Goal: Information Seeking & Learning: Learn about a topic

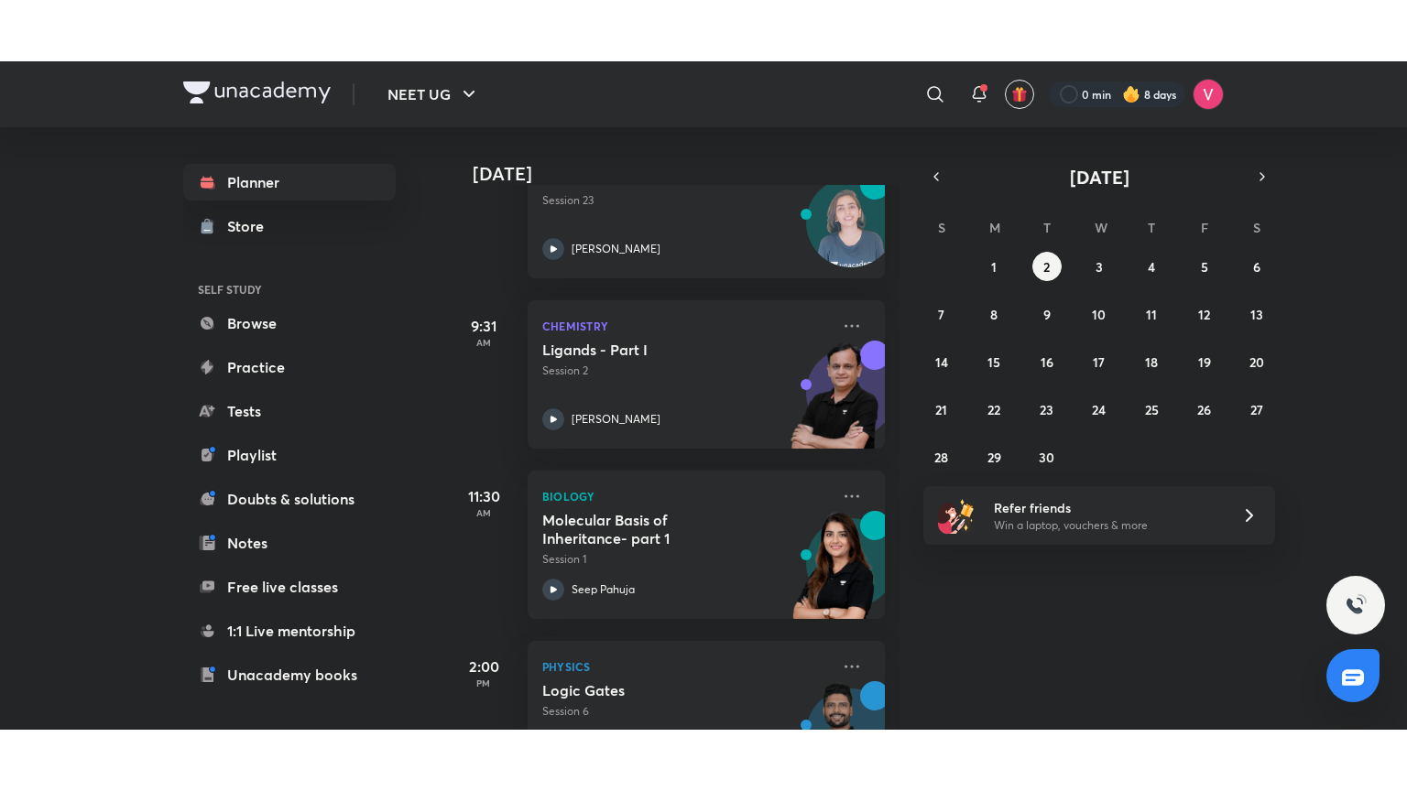
scroll to position [309, 0]
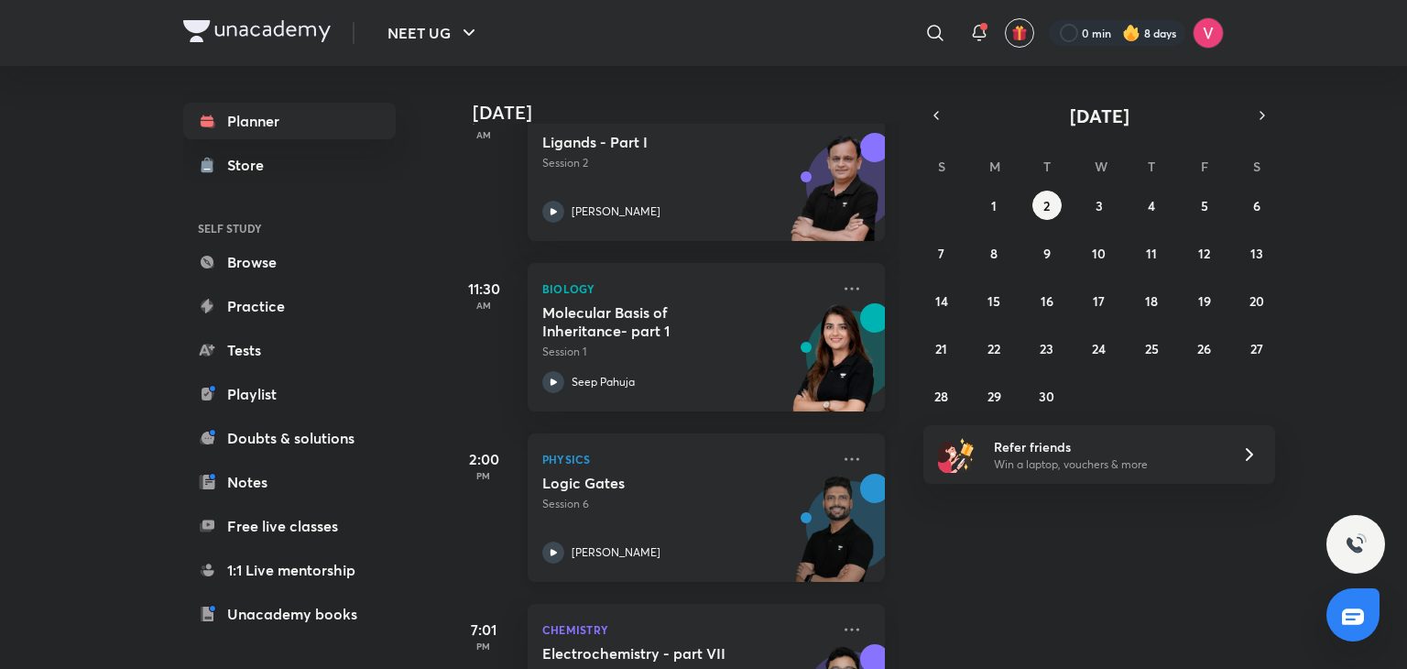
click at [626, 487] on h5 "Logic Gates" at bounding box center [656, 482] width 228 height 18
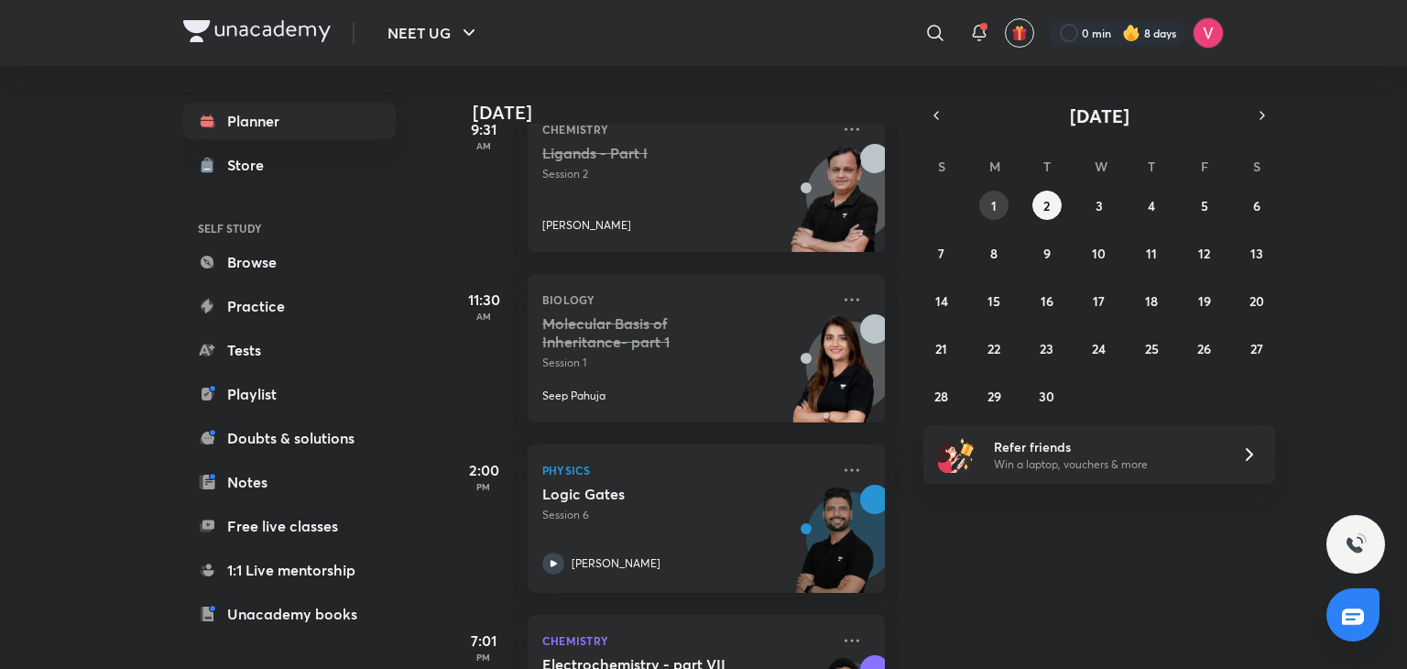
click at [1000, 193] on button "1" at bounding box center [993, 204] width 29 height 29
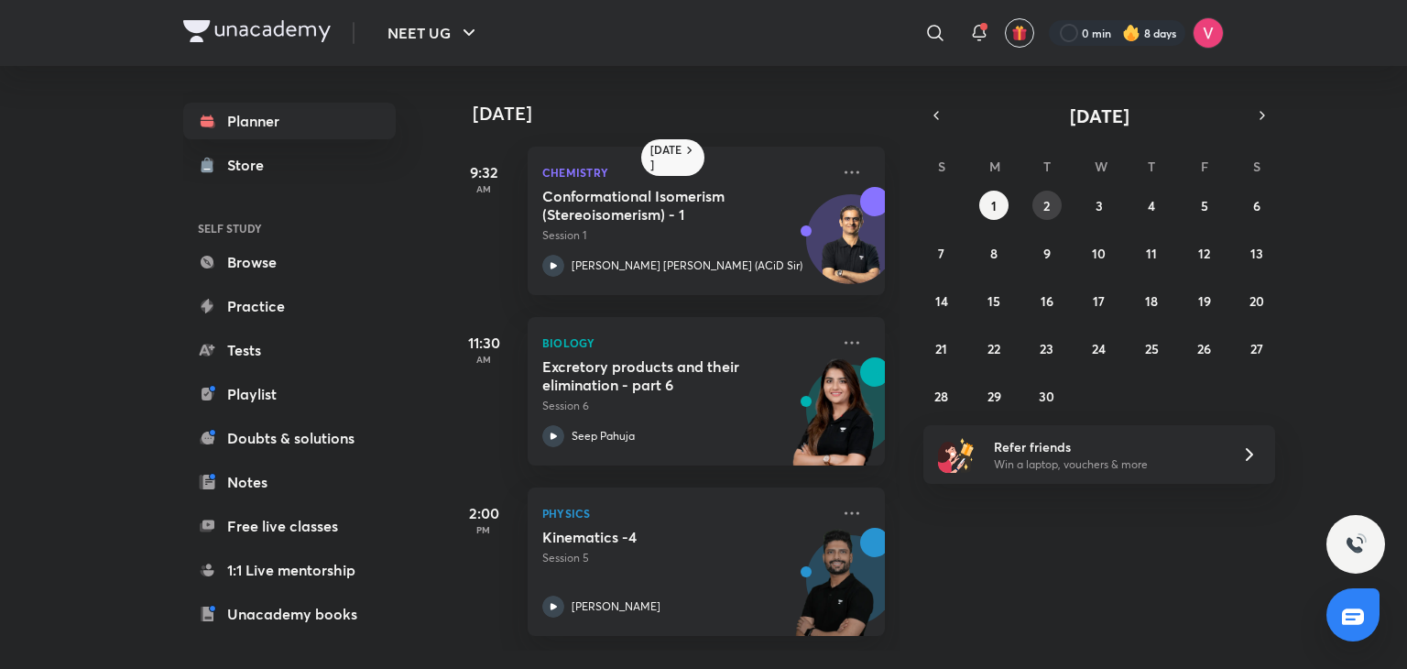
click at [1046, 203] on abbr "2" at bounding box center [1046, 205] width 6 height 17
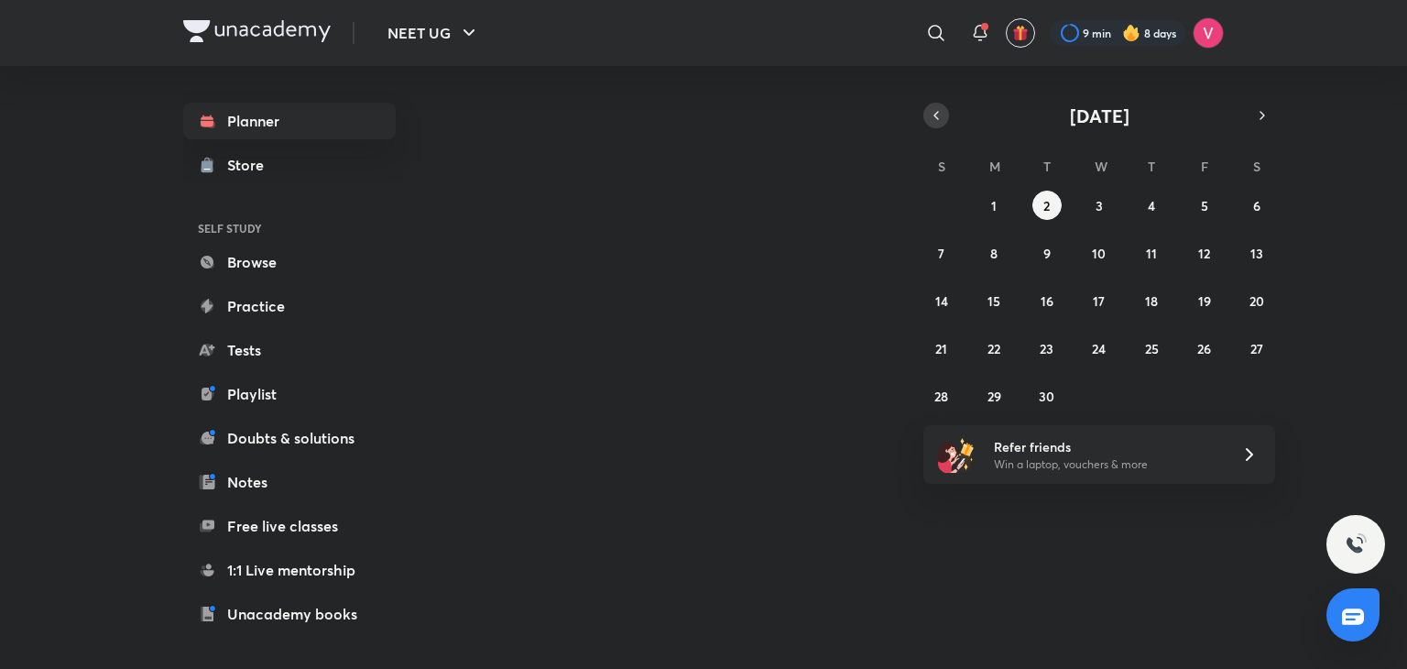
click at [941, 114] on icon "button" at bounding box center [936, 115] width 15 height 16
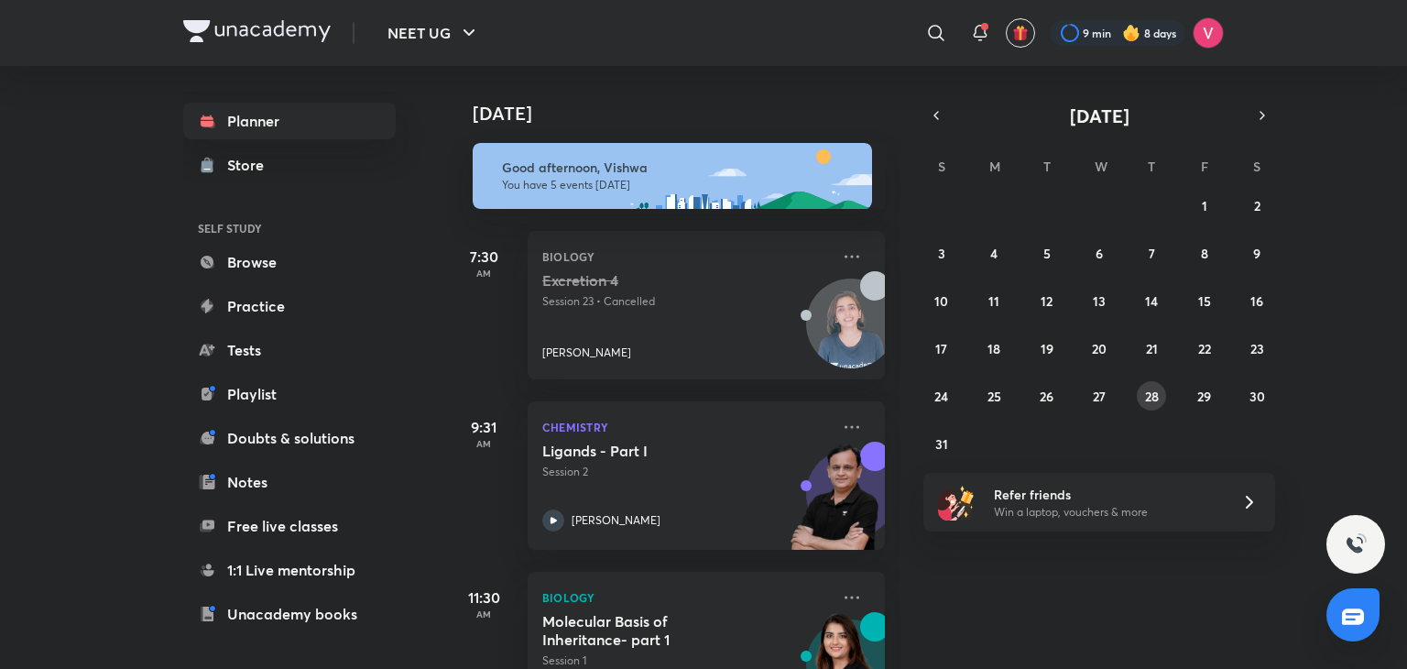
click at [1158, 397] on abbr "28" at bounding box center [1152, 395] width 14 height 17
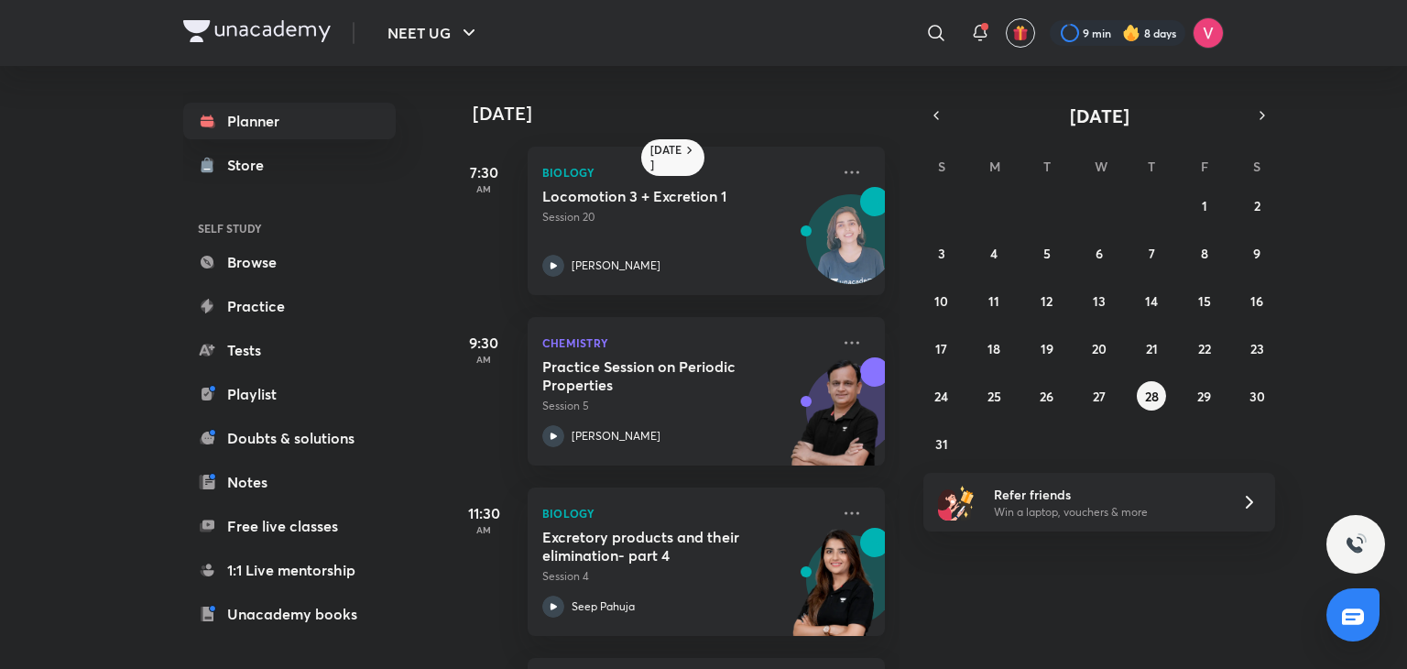
scroll to position [166, 0]
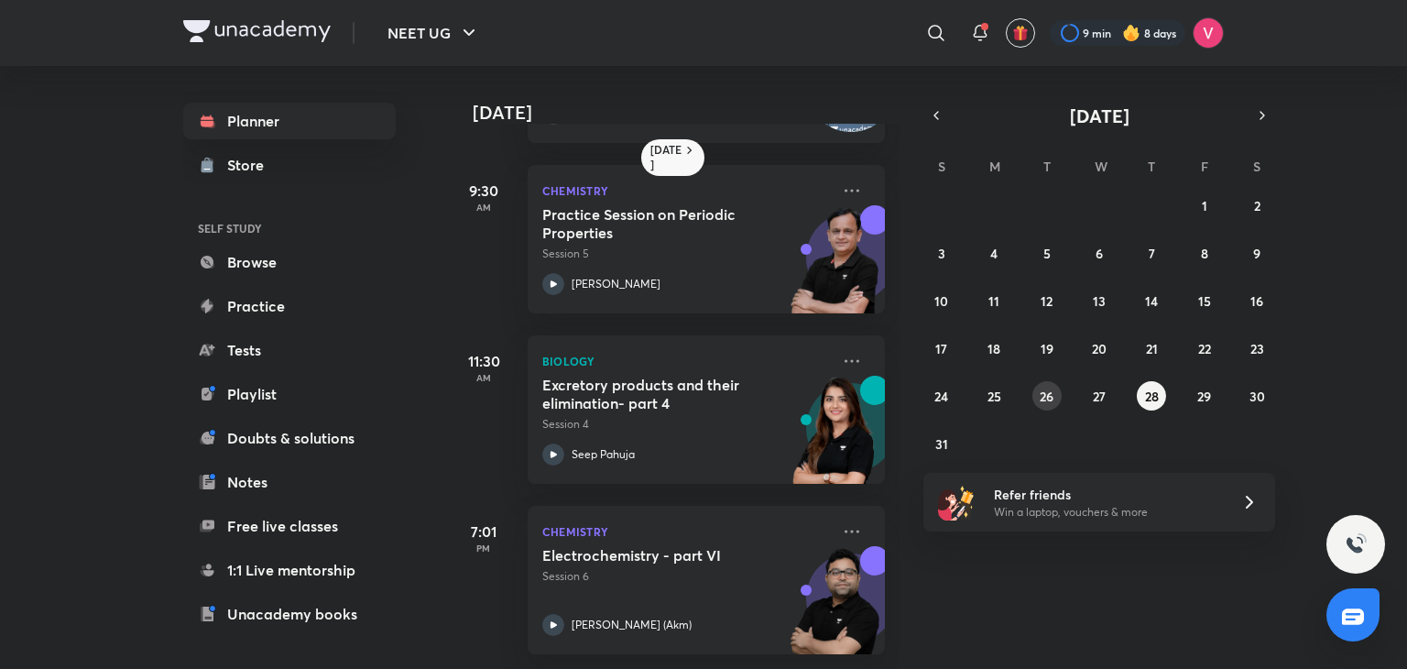
click at [1051, 390] on abbr "26" at bounding box center [1046, 395] width 14 height 17
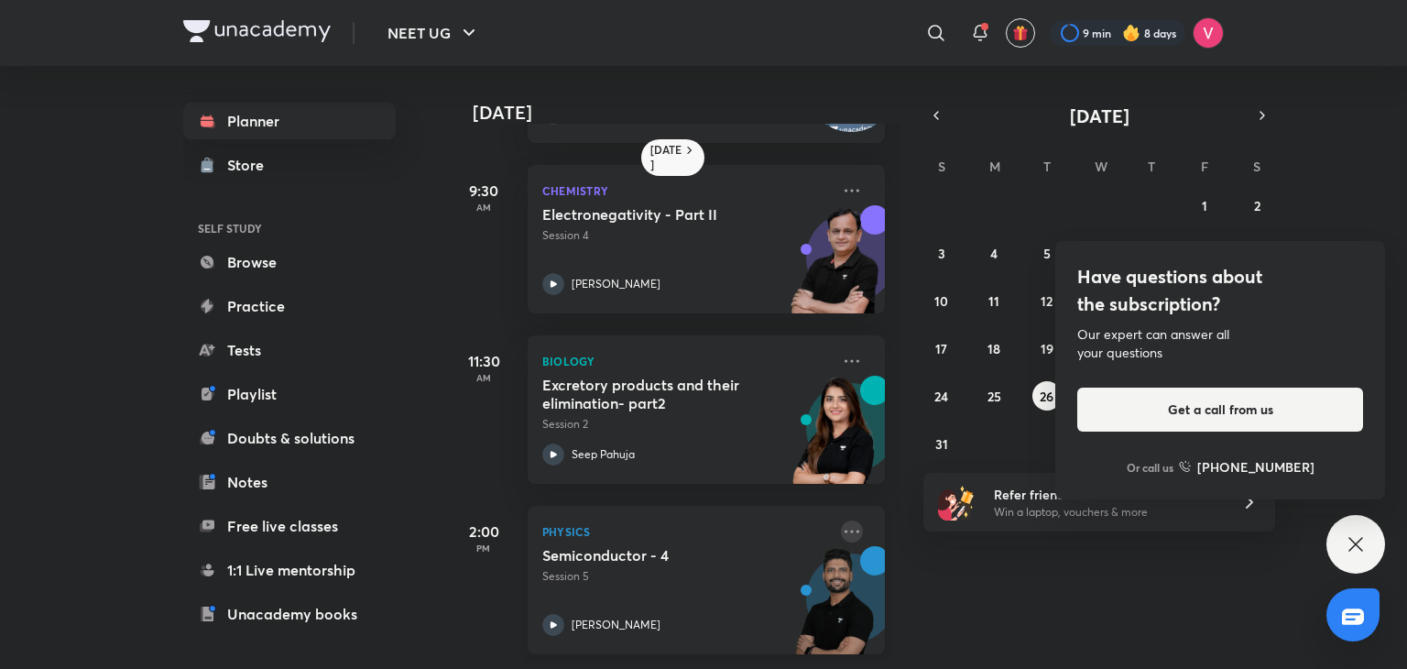
click at [841, 520] on icon at bounding box center [852, 531] width 22 height 22
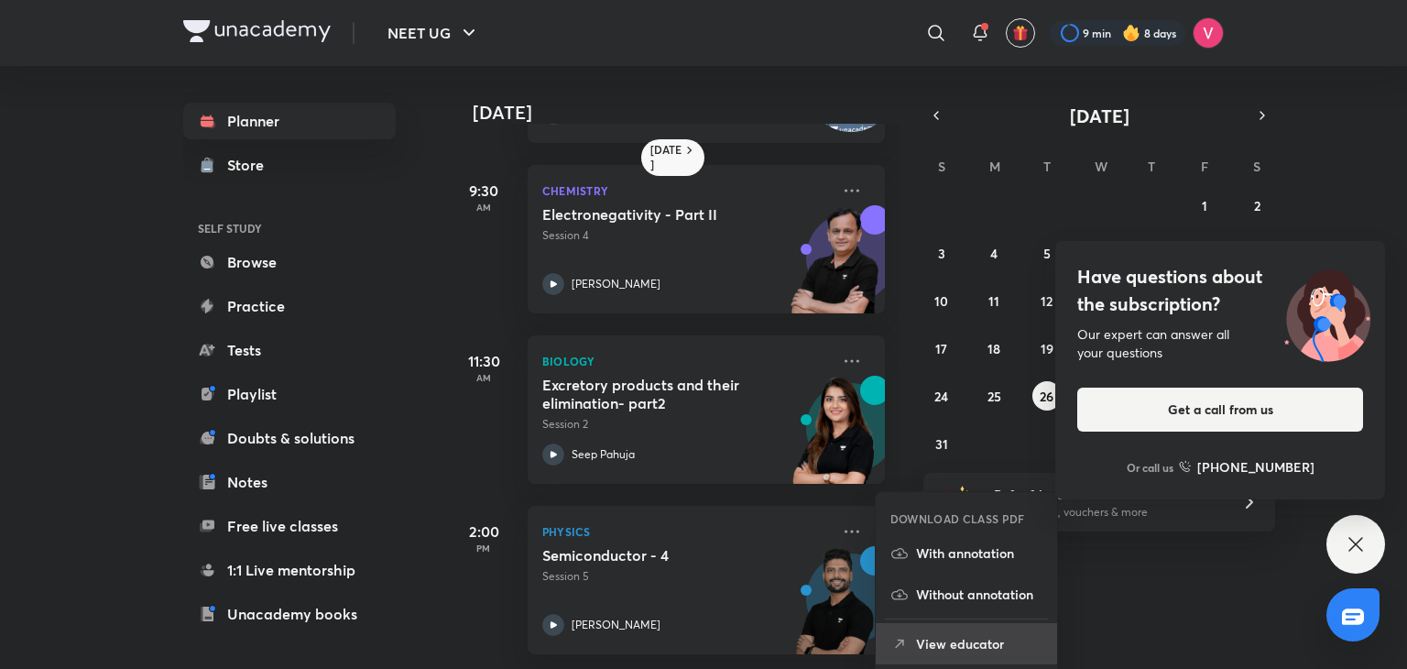
click at [1000, 642] on p "View educator" at bounding box center [979, 643] width 126 height 19
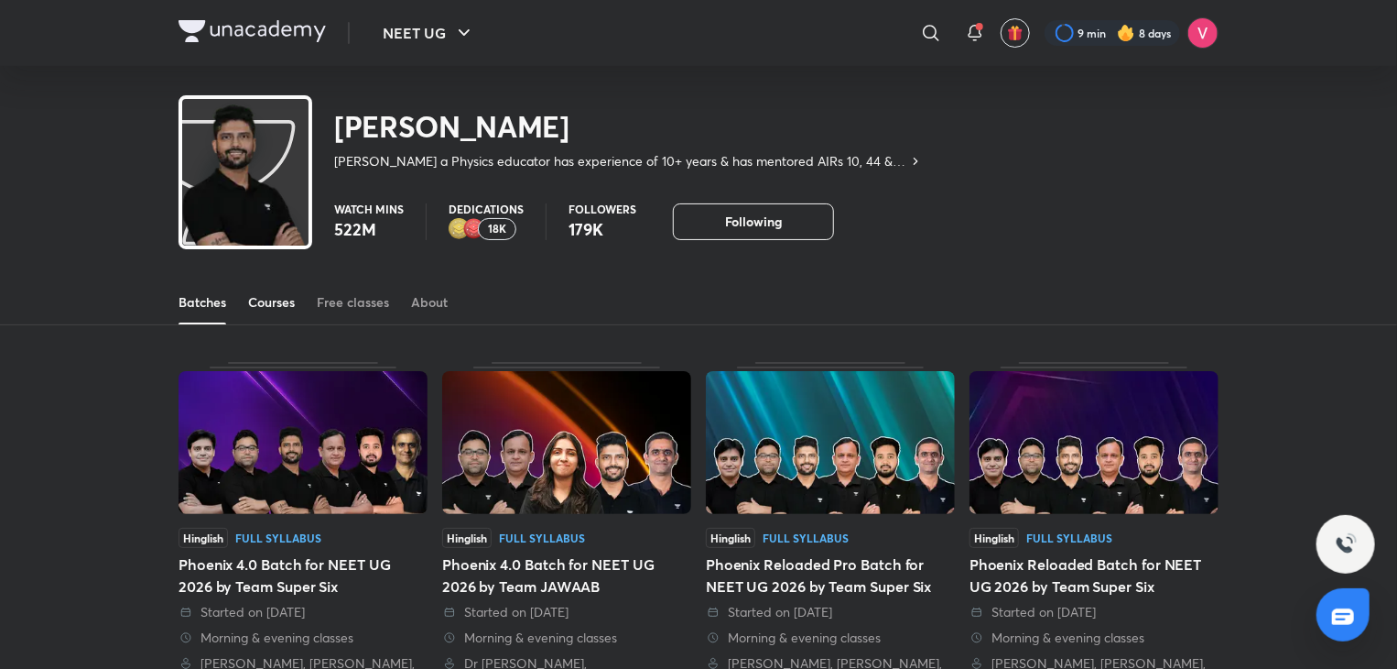
click at [271, 307] on div "Courses" at bounding box center [271, 302] width 47 height 18
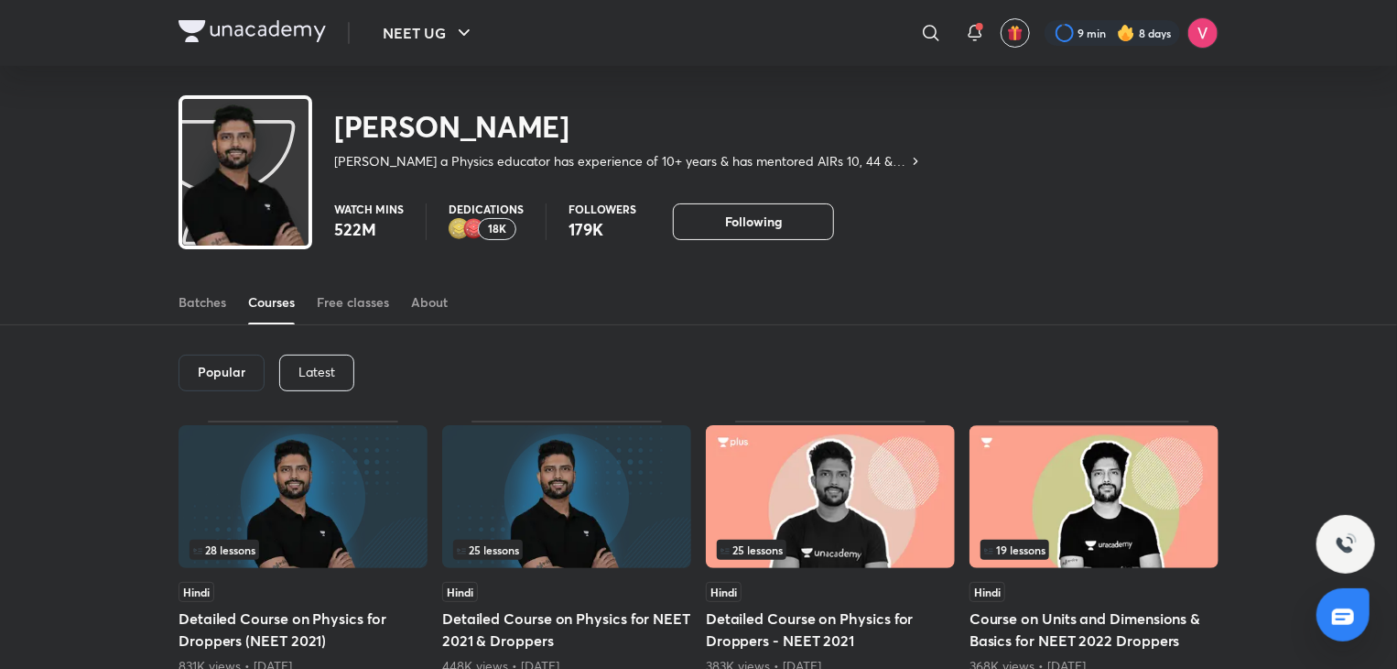
click at [320, 376] on p "Latest" at bounding box center [317, 371] width 37 height 15
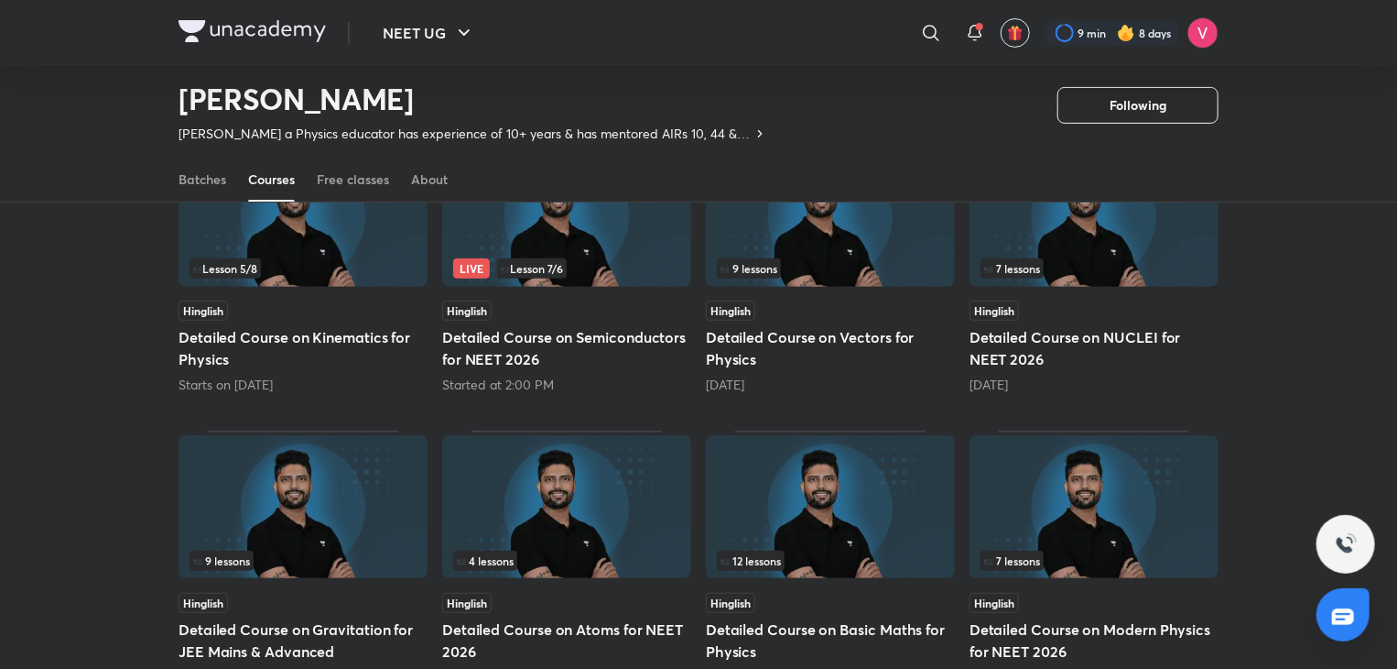
scroll to position [231, 0]
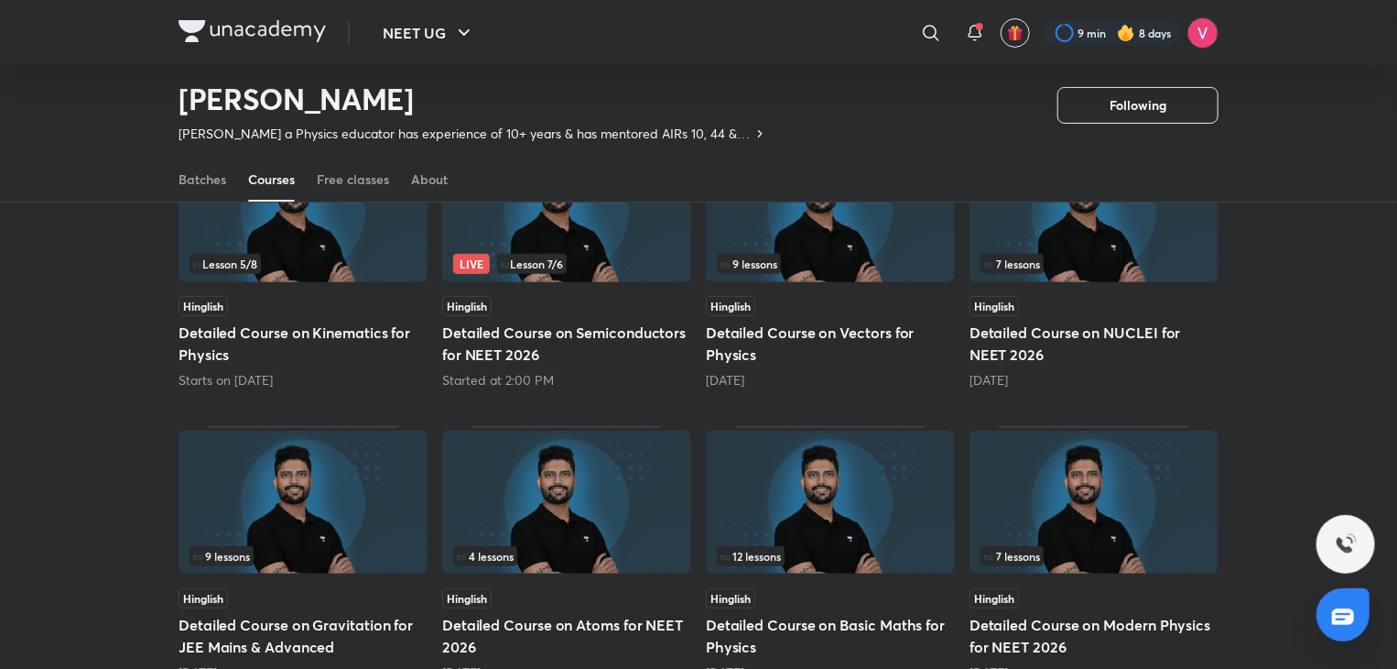
click at [604, 336] on h5 "Detailed Course on Semiconductors for NEET 2026" at bounding box center [566, 343] width 249 height 44
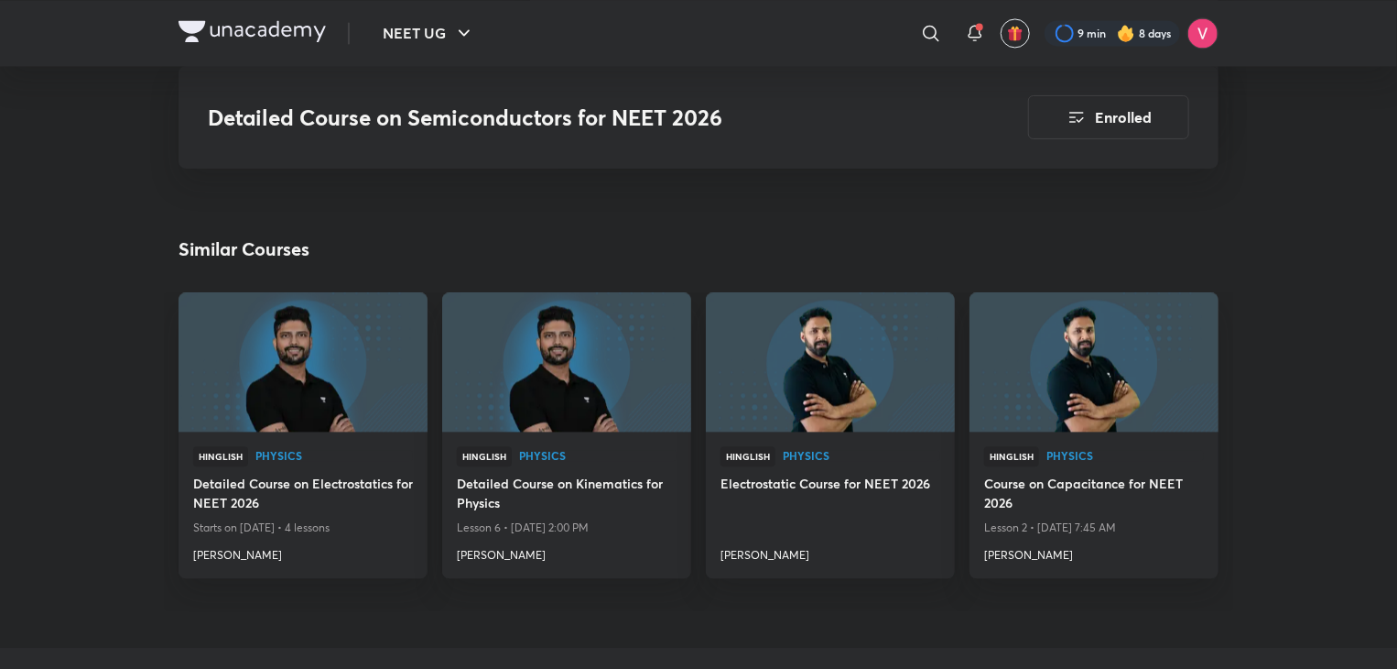
scroll to position [1927, 0]
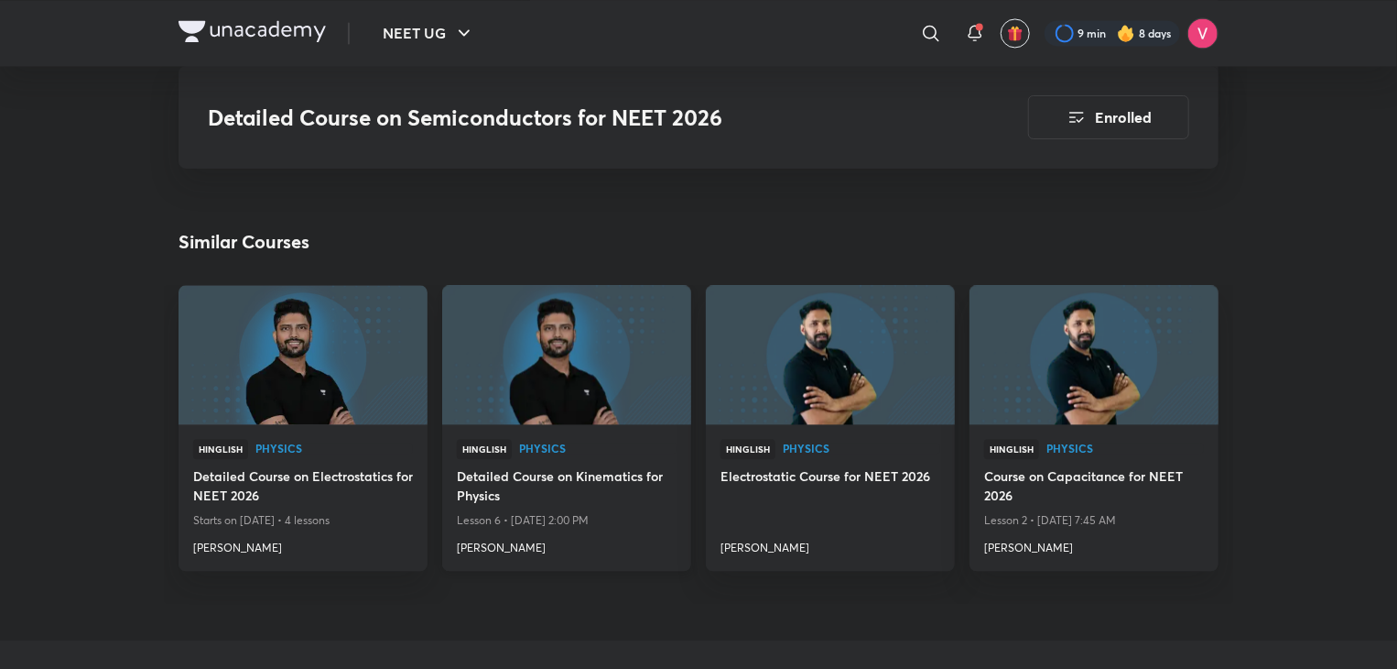
click at [594, 466] on h4 "Detailed Course on Kinematics for Physics" at bounding box center [567, 487] width 220 height 42
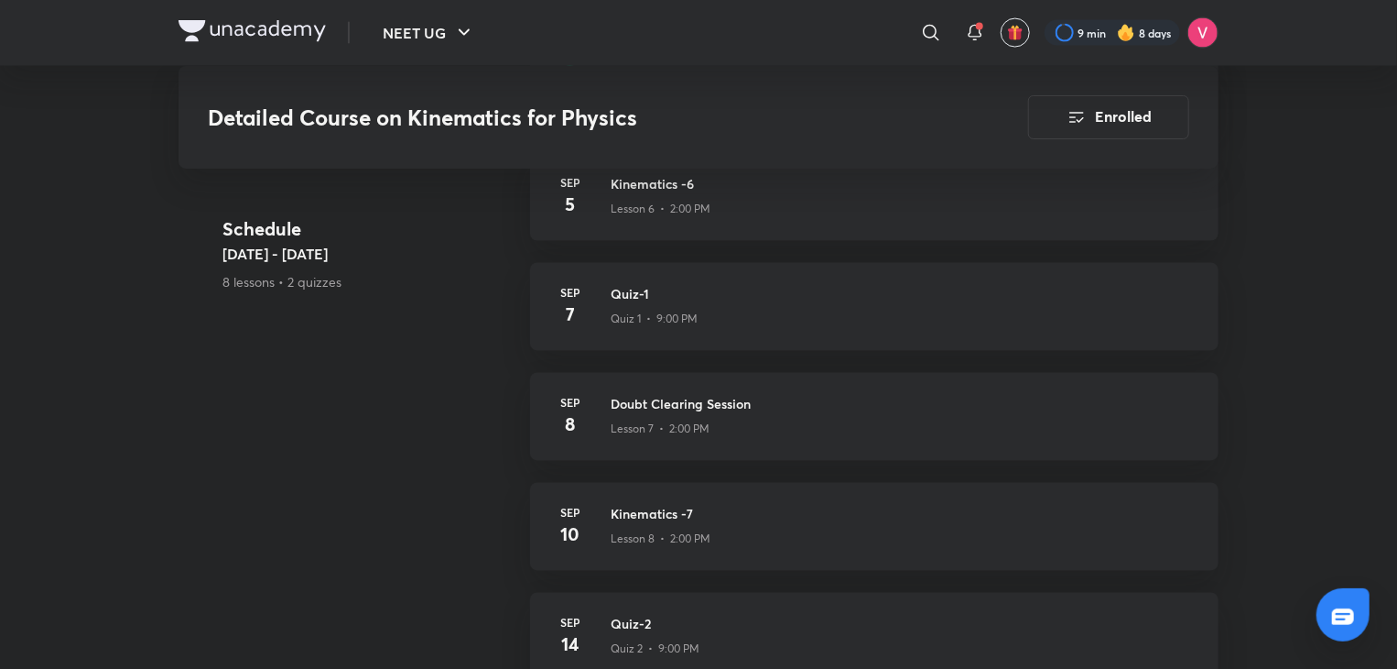
scroll to position [1575, 0]
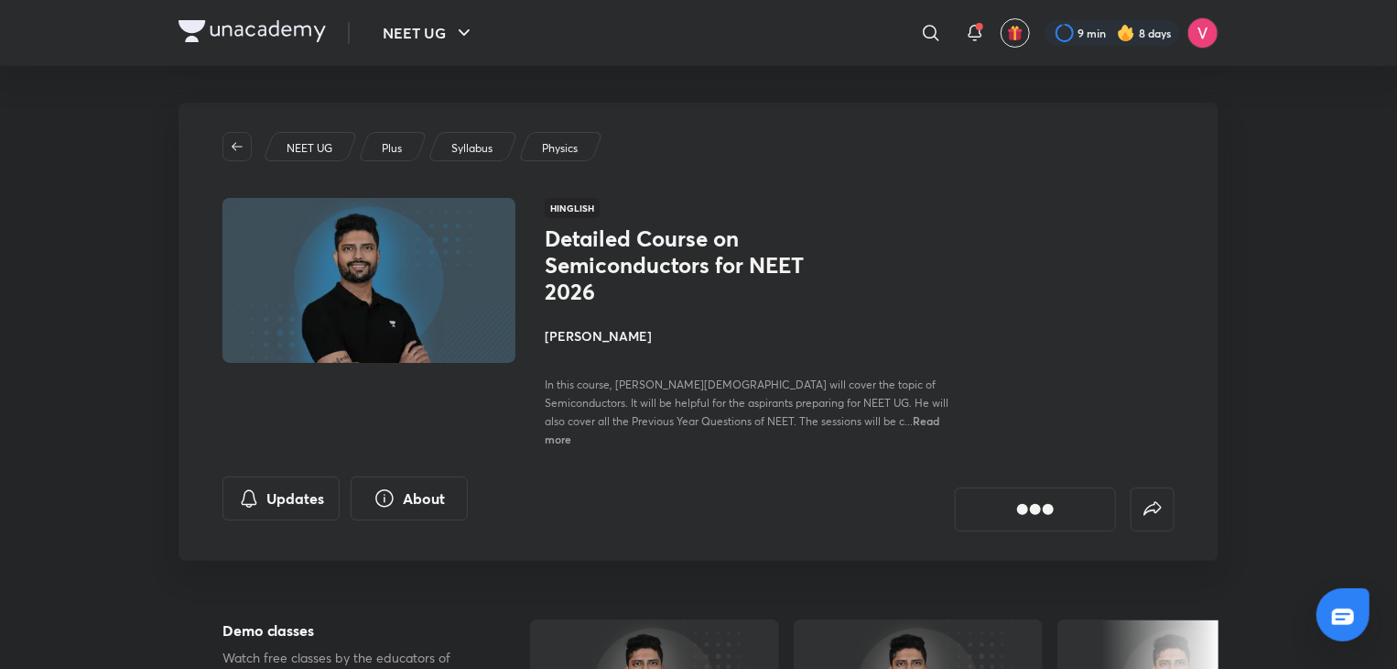
scroll to position [231, 0]
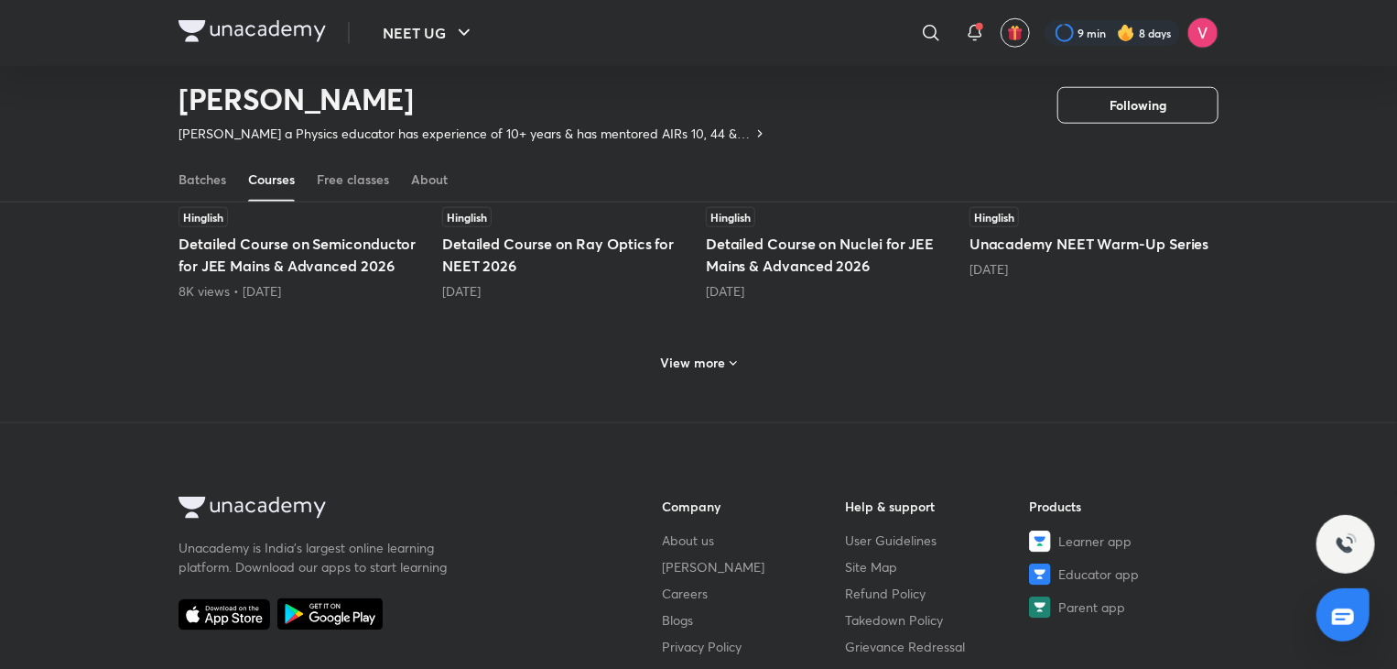
scroll to position [831, 0]
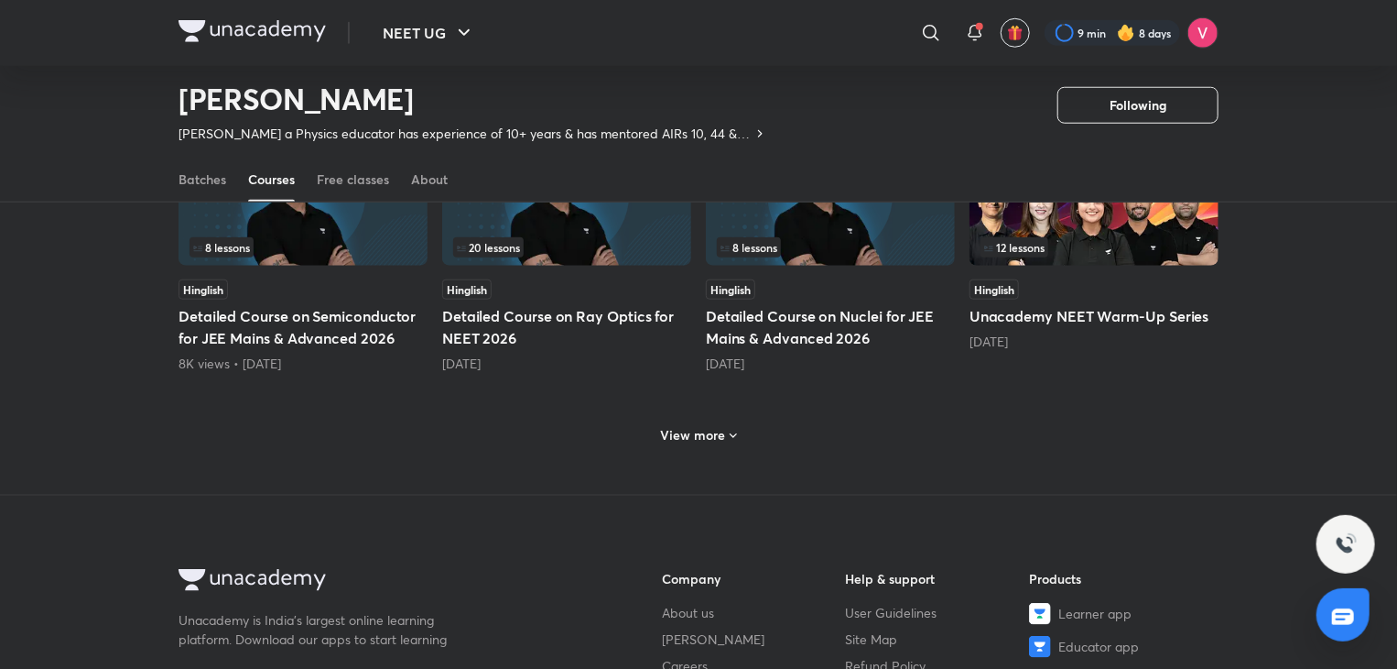
click at [711, 429] on h6 "View more" at bounding box center [693, 435] width 65 height 18
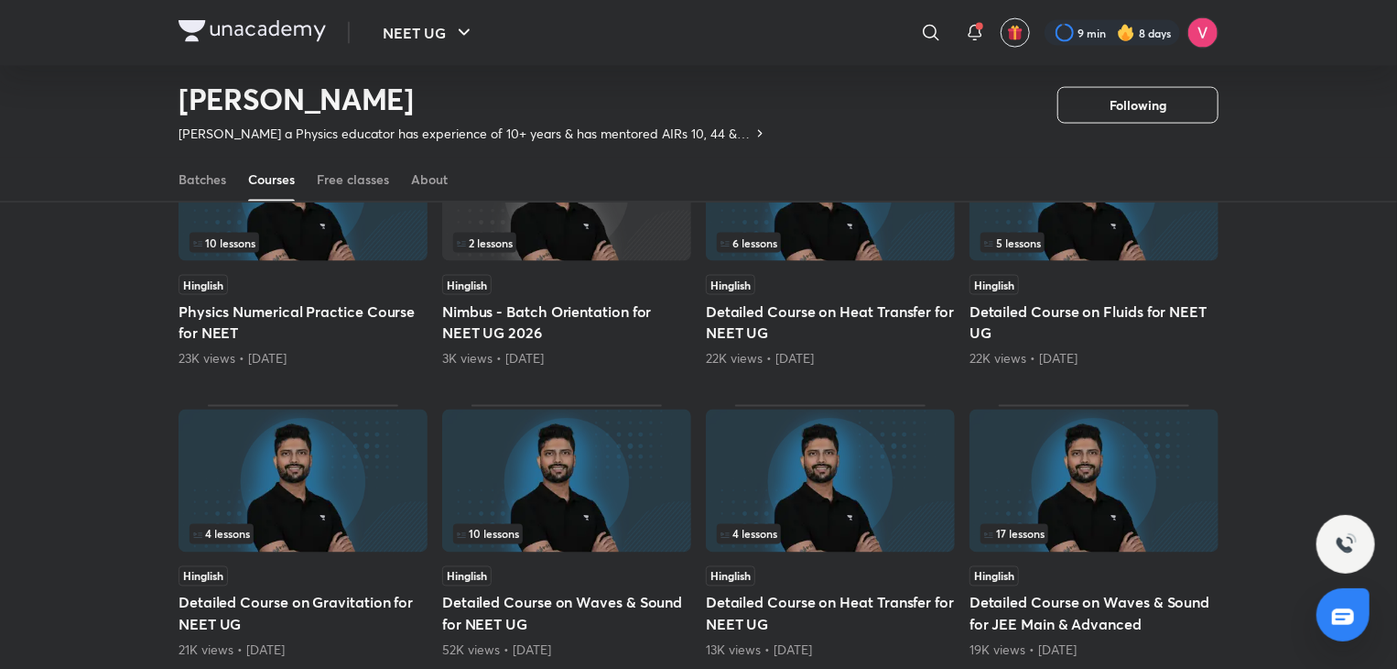
scroll to position [1646, 0]
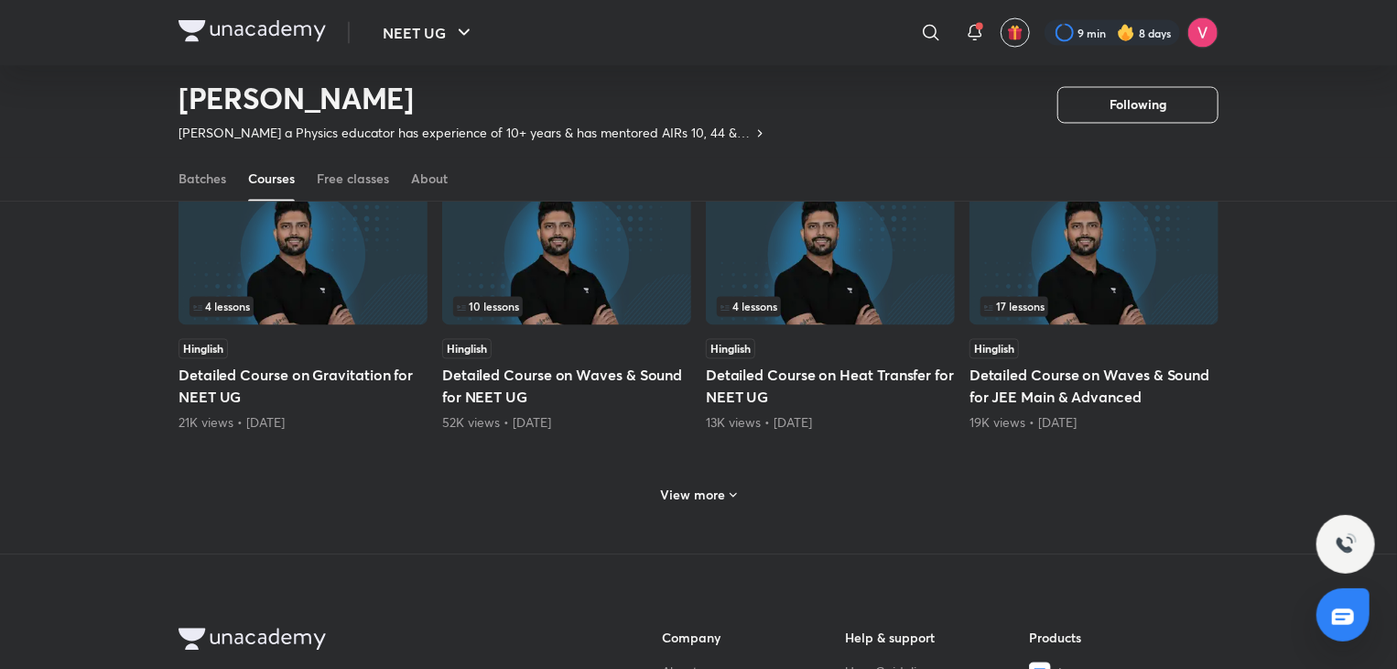
click at [700, 490] on h6 "View more" at bounding box center [693, 495] width 65 height 18
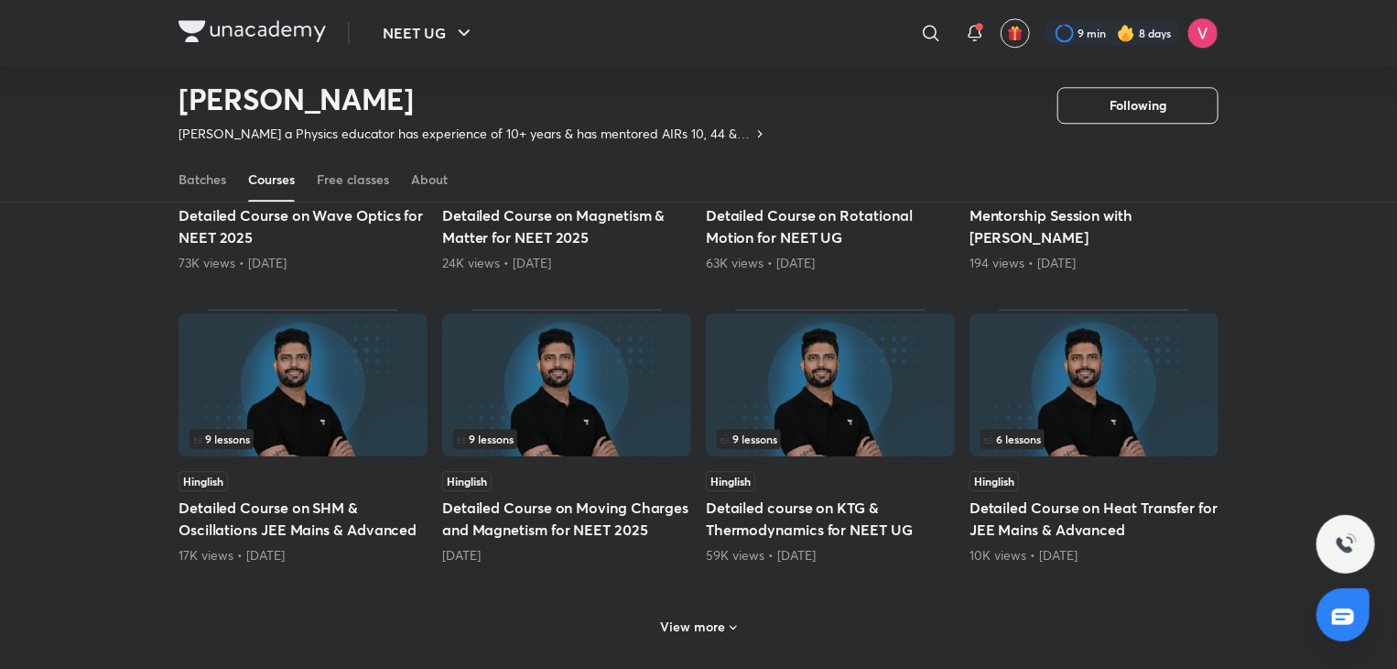
scroll to position [2452, 0]
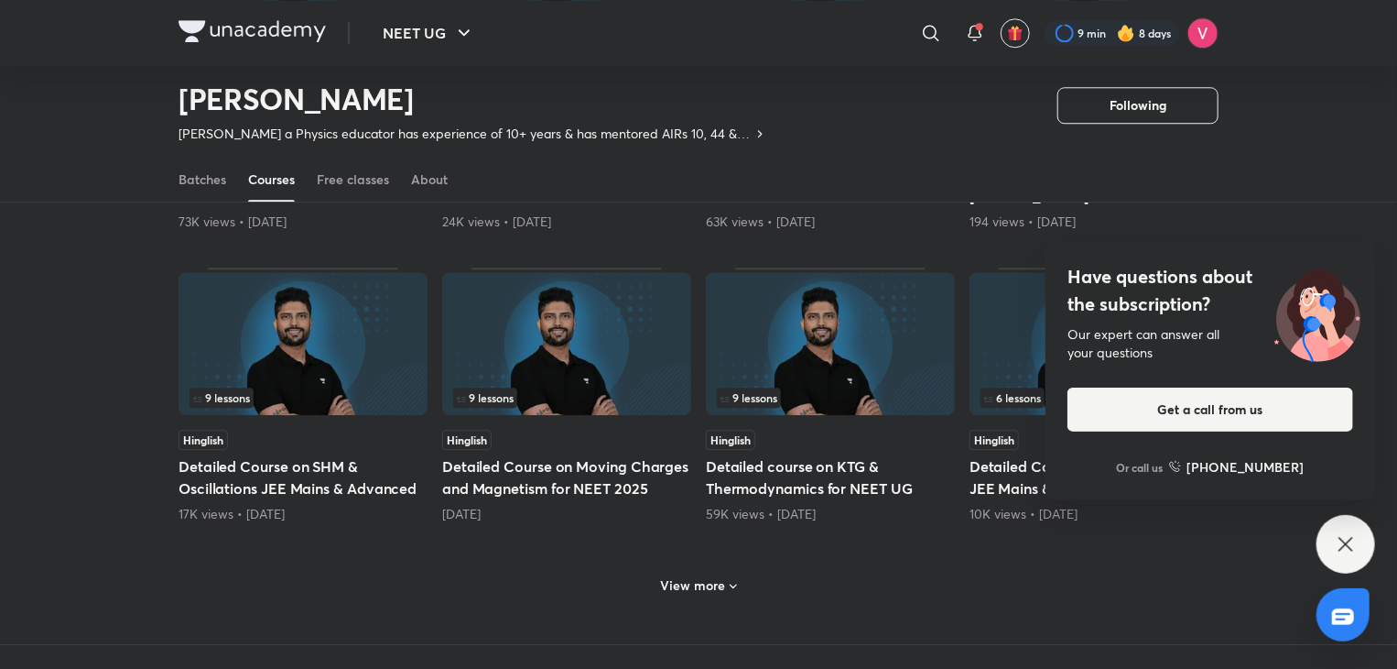
click at [700, 580] on h6 "View more" at bounding box center [693, 585] width 65 height 18
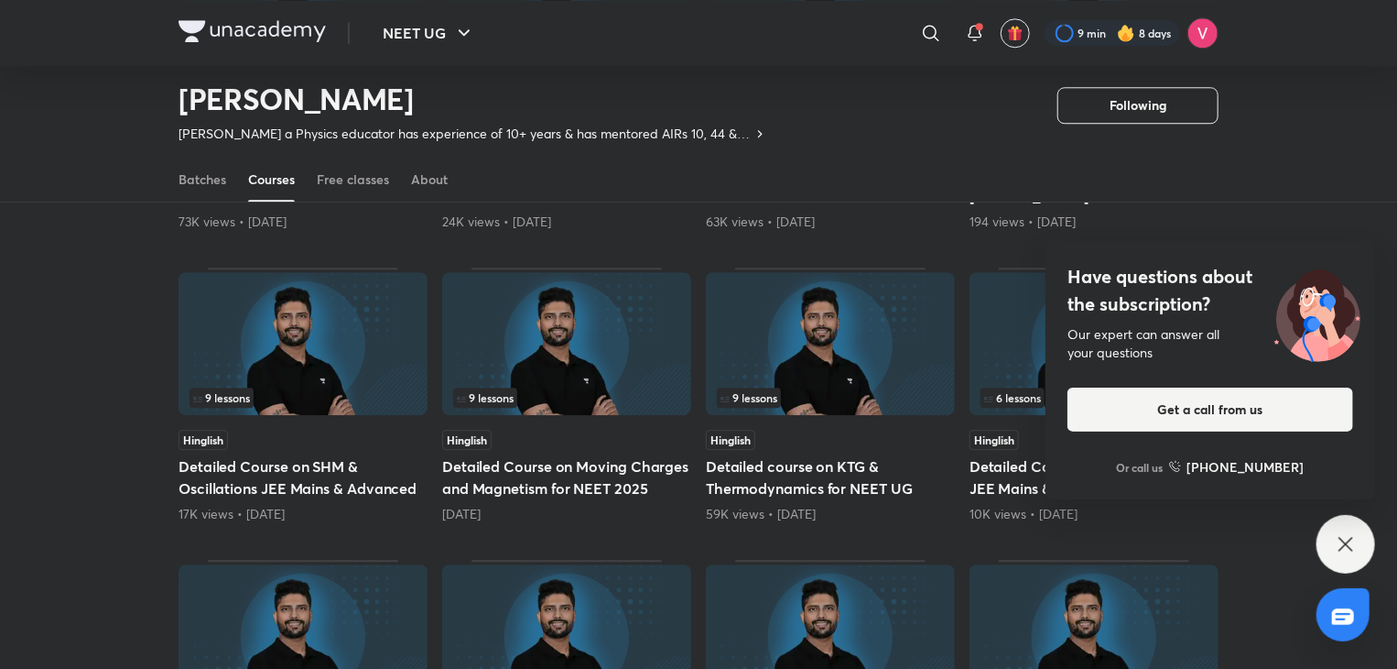
click at [1350, 543] on icon at bounding box center [1346, 544] width 22 height 22
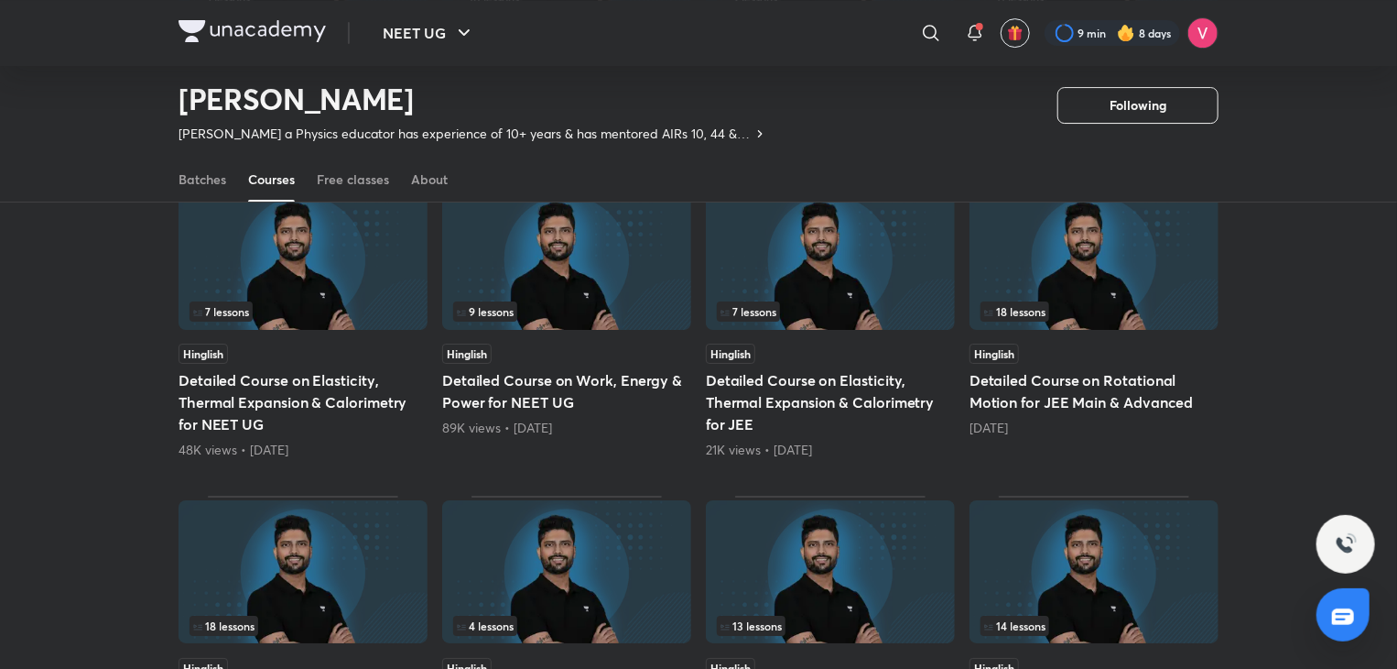
scroll to position [3337, 0]
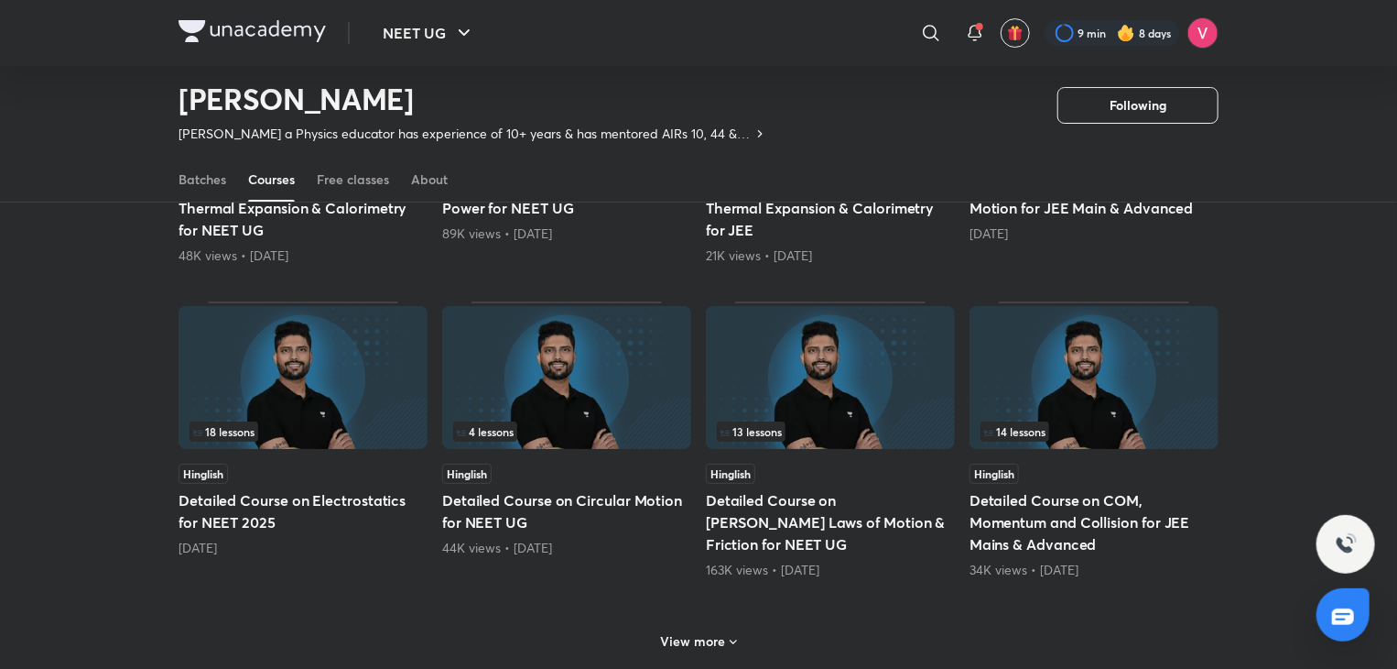
click at [718, 642] on div "View more" at bounding box center [699, 640] width 91 height 29
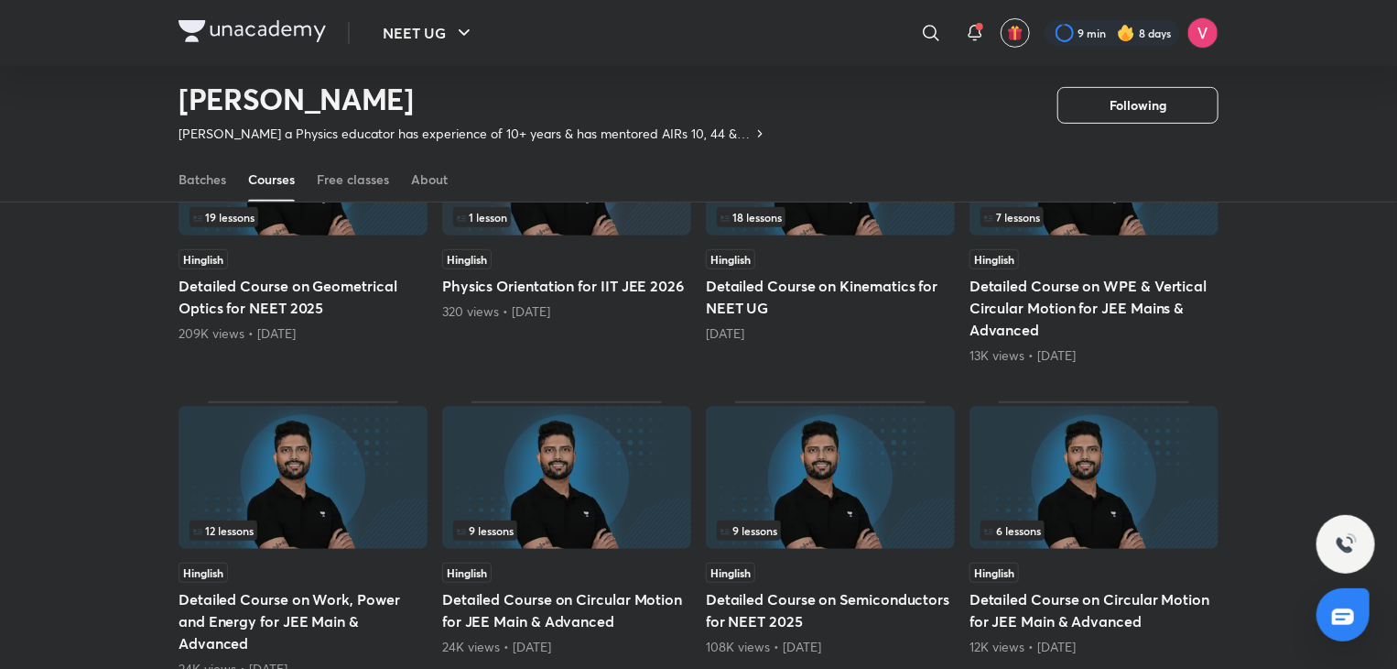
scroll to position [3846, 0]
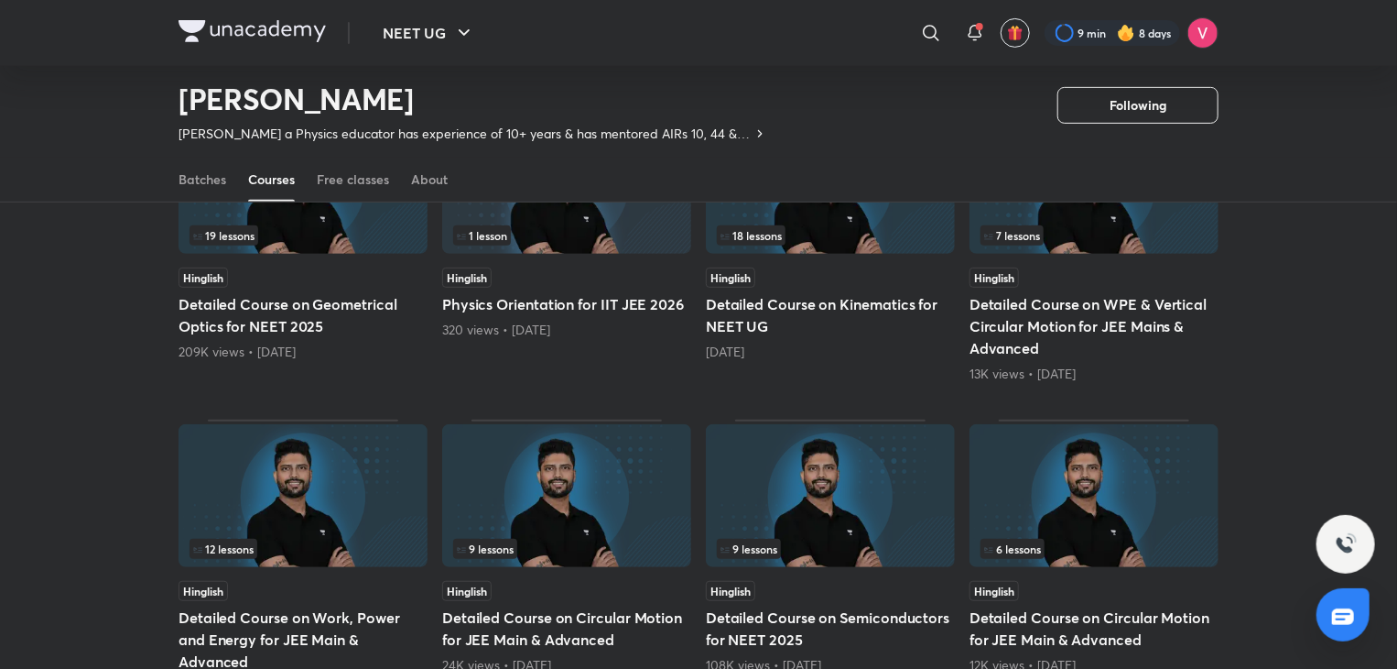
click at [832, 305] on h5 "Detailed Course on Kinematics for NEET UG" at bounding box center [830, 315] width 249 height 44
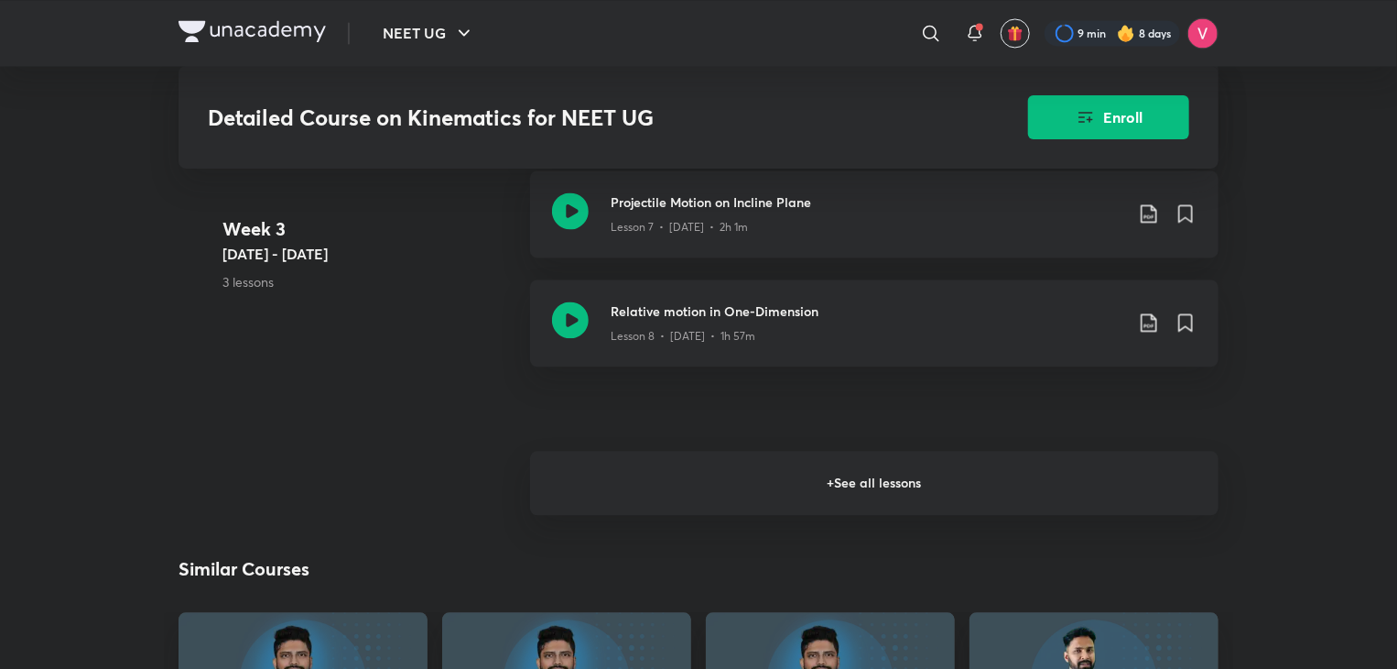
scroll to position [1879, 0]
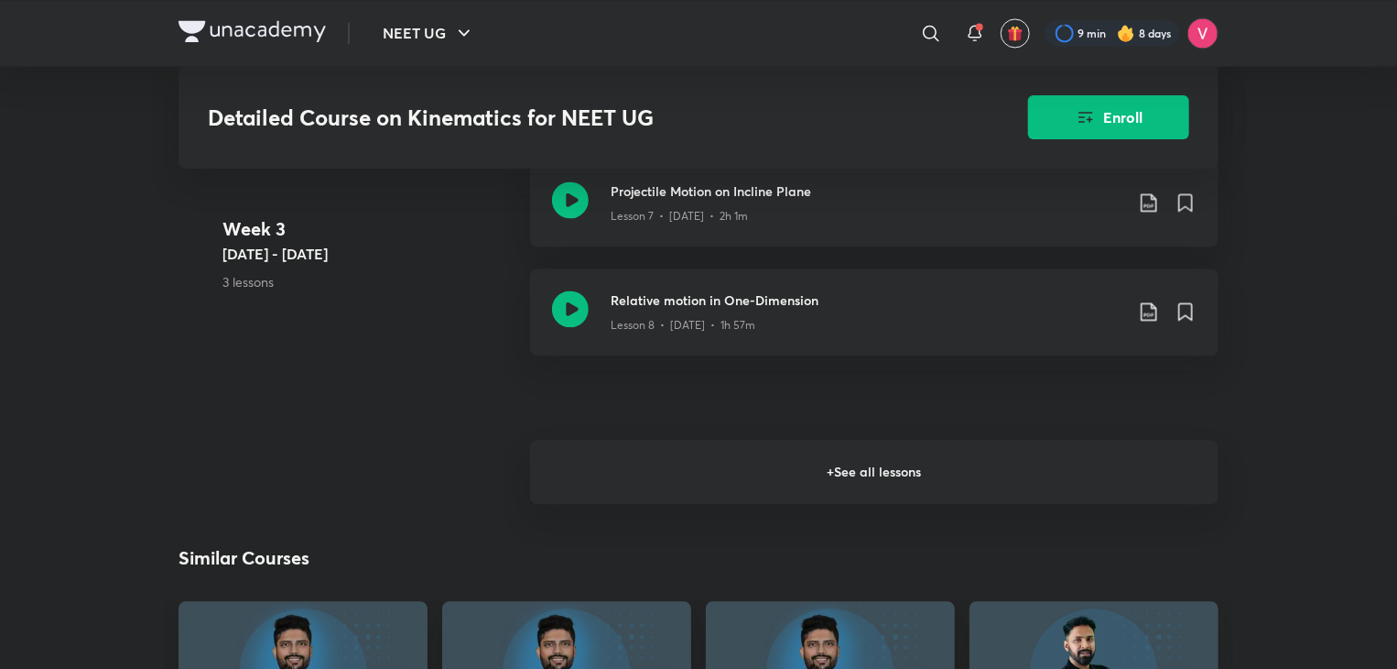
click at [866, 454] on h6 "+ See all lessons" at bounding box center [874, 472] width 689 height 64
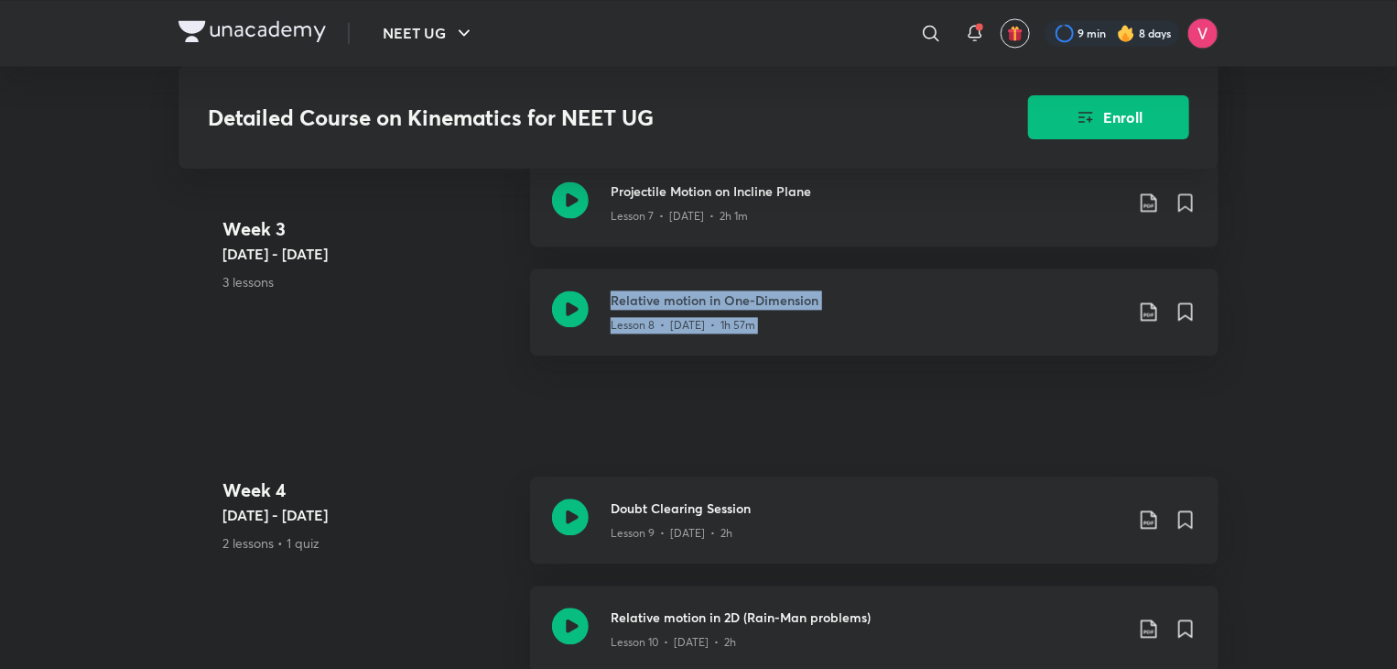
drag, startPoint x: 1397, startPoint y: 290, endPoint x: 1406, endPoint y: 245, distance: 46.7
click at [1392, 245] on html "NEET UG ​ 9 min 8 days Detailed Course on Kinematics for NEET UG Enroll NEET UG…" at bounding box center [698, 656] width 1397 height 5070
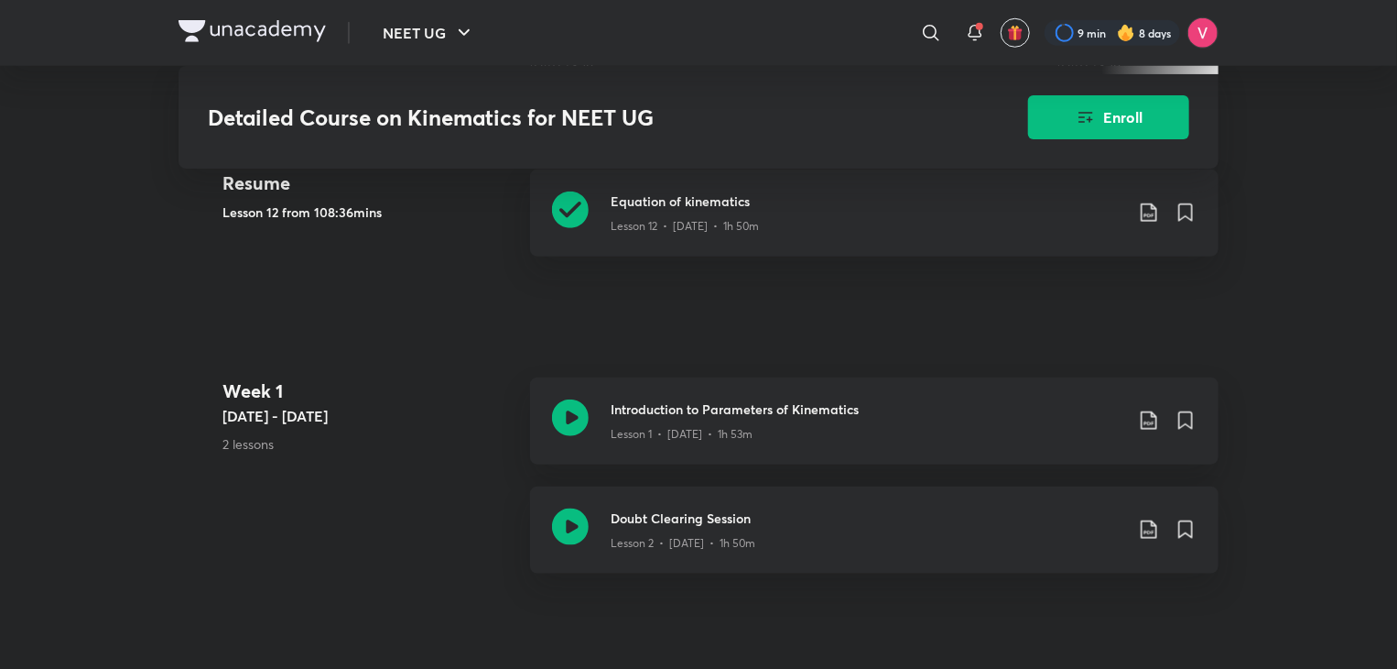
scroll to position [758, 0]
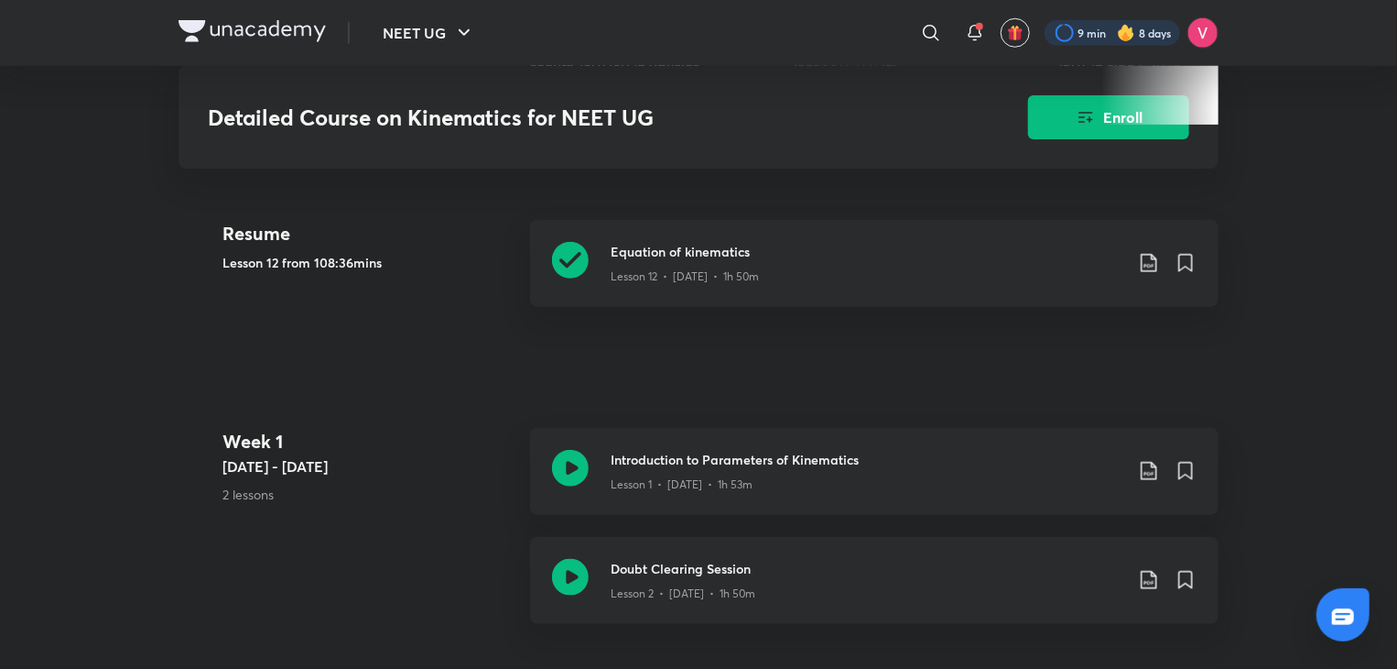
scroll to position [3846, 0]
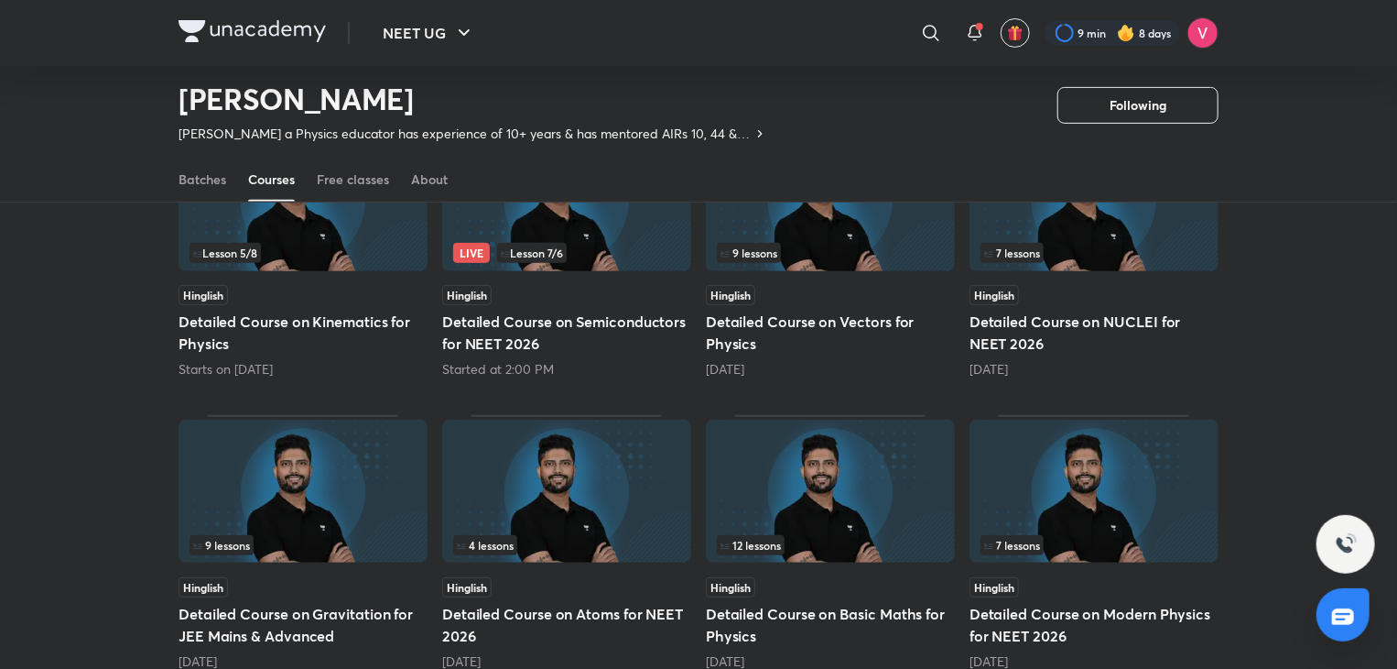
scroll to position [239, 0]
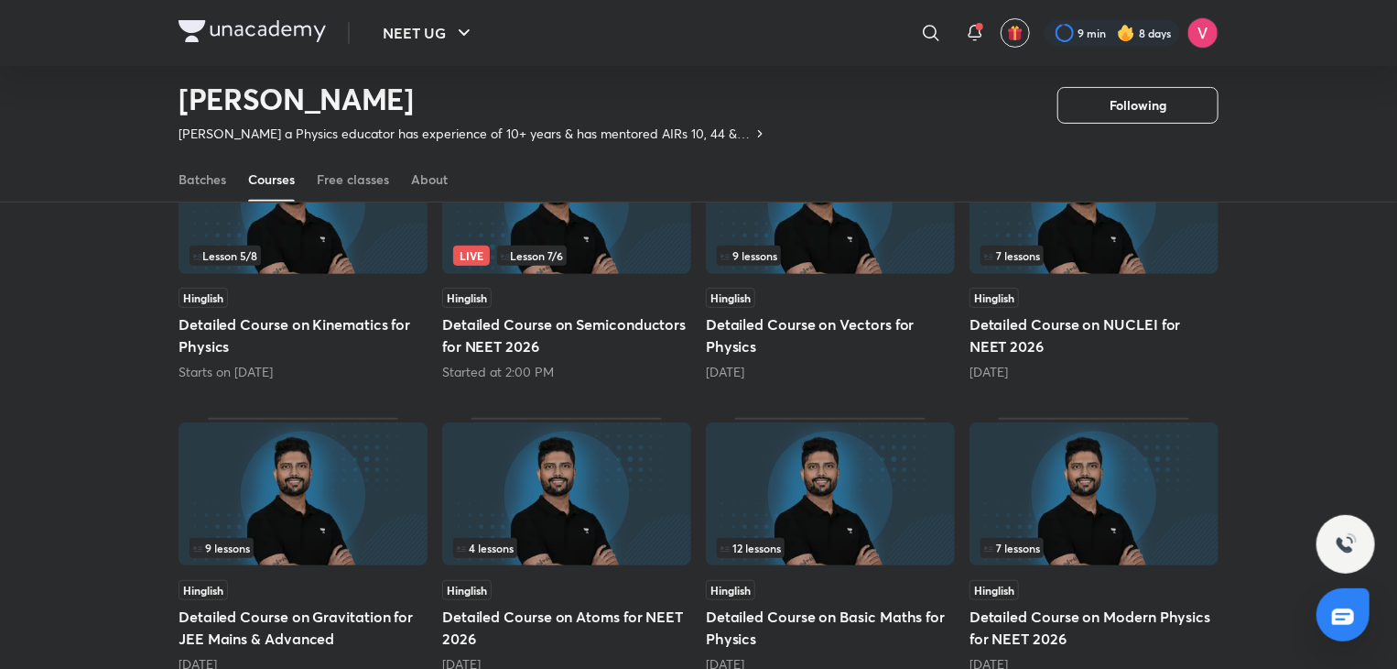
click at [278, 322] on h5 "Detailed Course on Kinematics for Physics" at bounding box center [303, 335] width 249 height 44
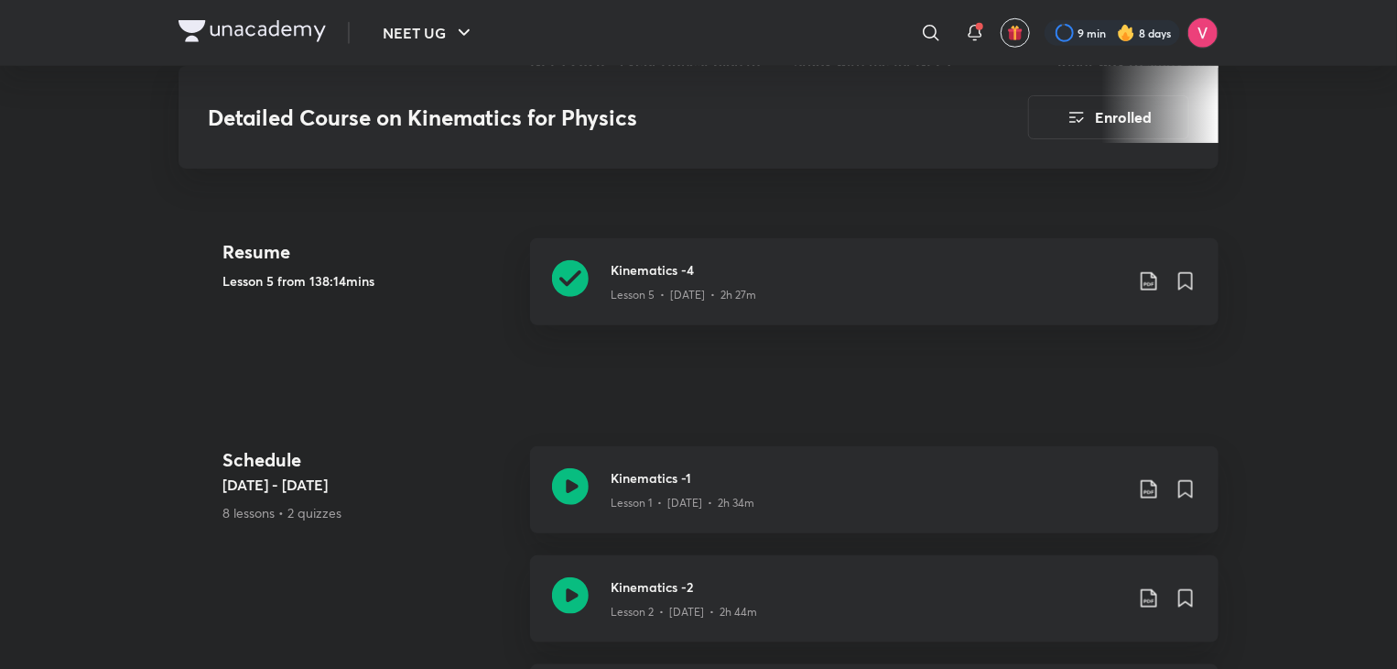
scroll to position [677, 0]
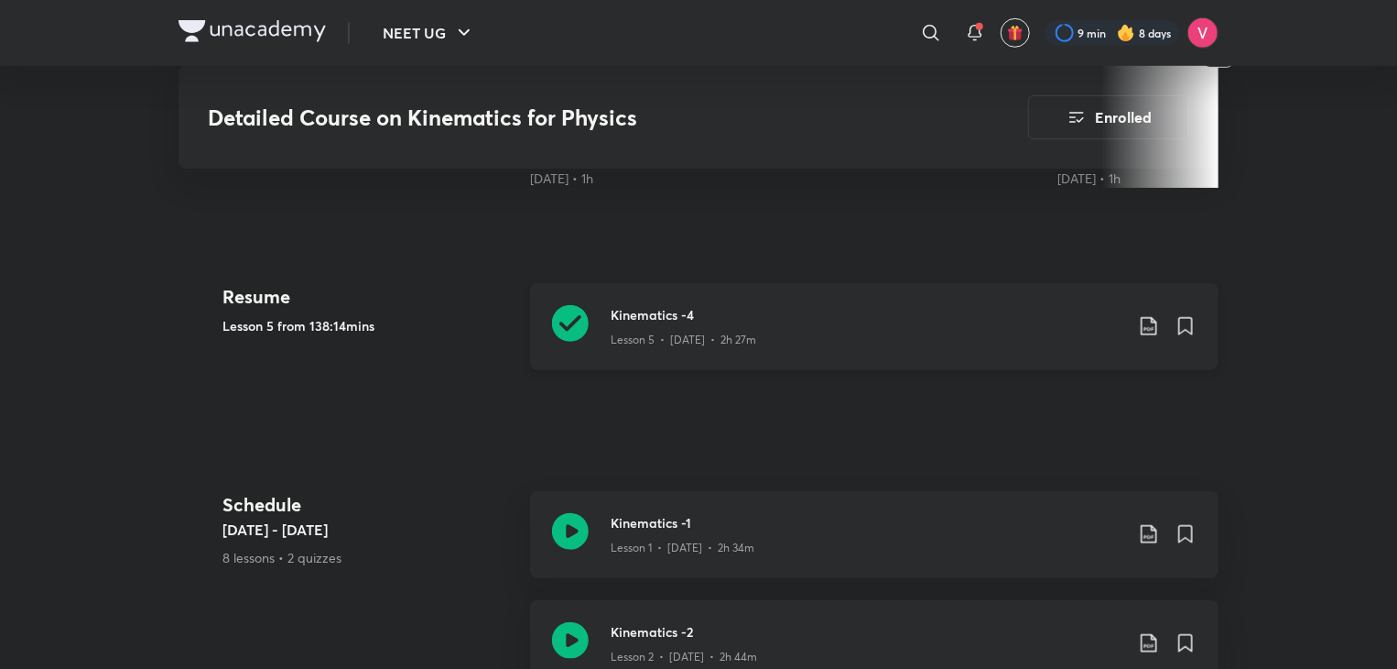
click at [1159, 315] on icon at bounding box center [1149, 326] width 22 height 22
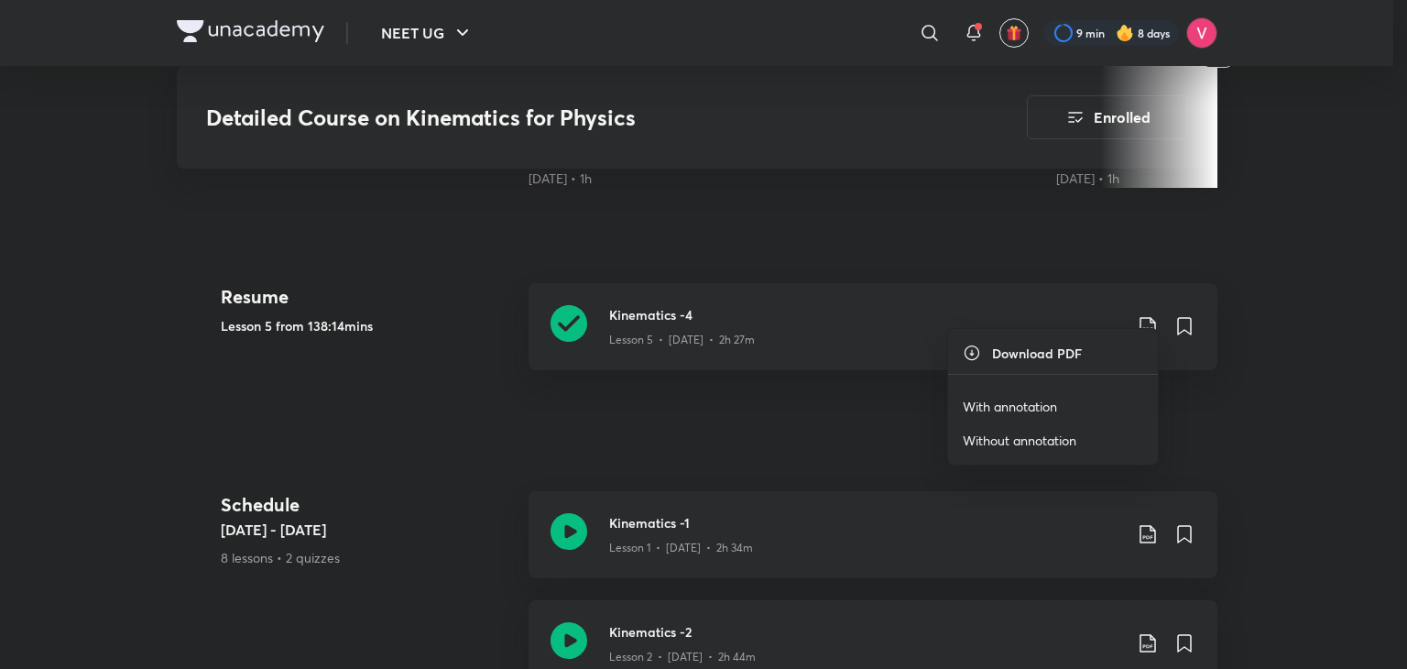
click at [1058, 393] on li "With annotation" at bounding box center [1053, 406] width 210 height 34
click at [1052, 400] on p "With annotation" at bounding box center [1009, 406] width 94 height 19
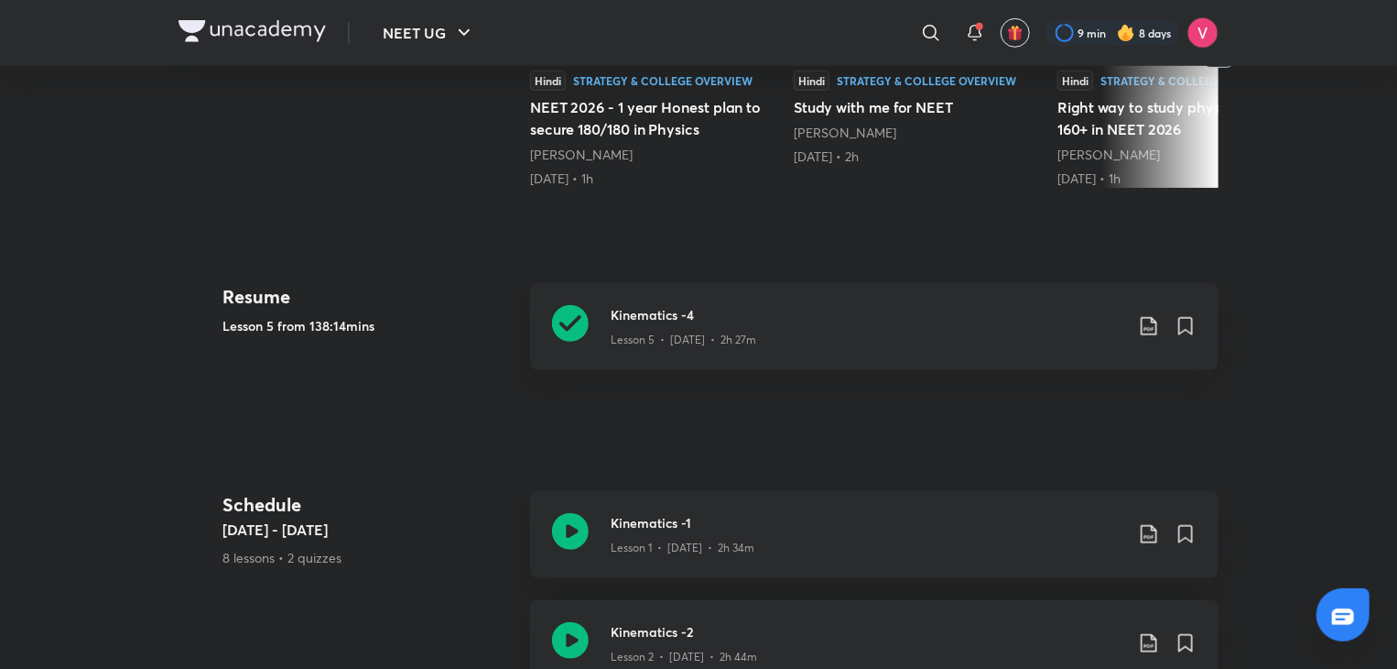
scroll to position [239, 0]
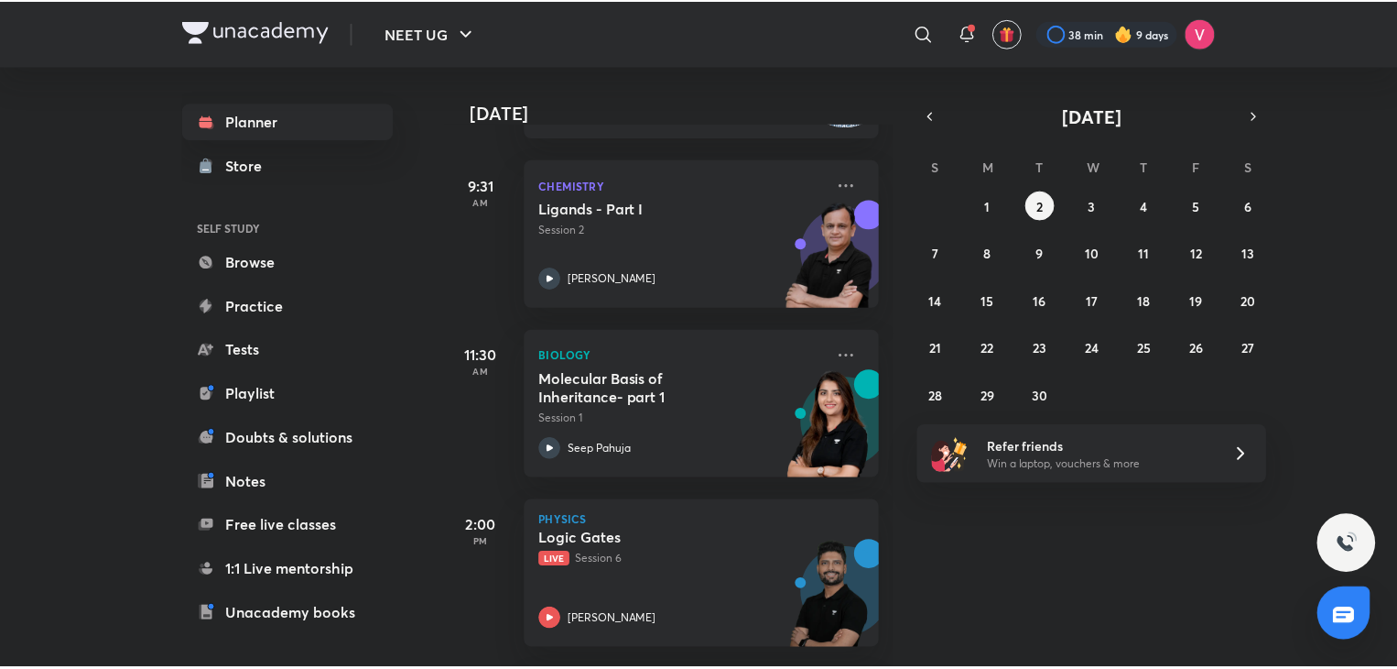
scroll to position [253, 0]
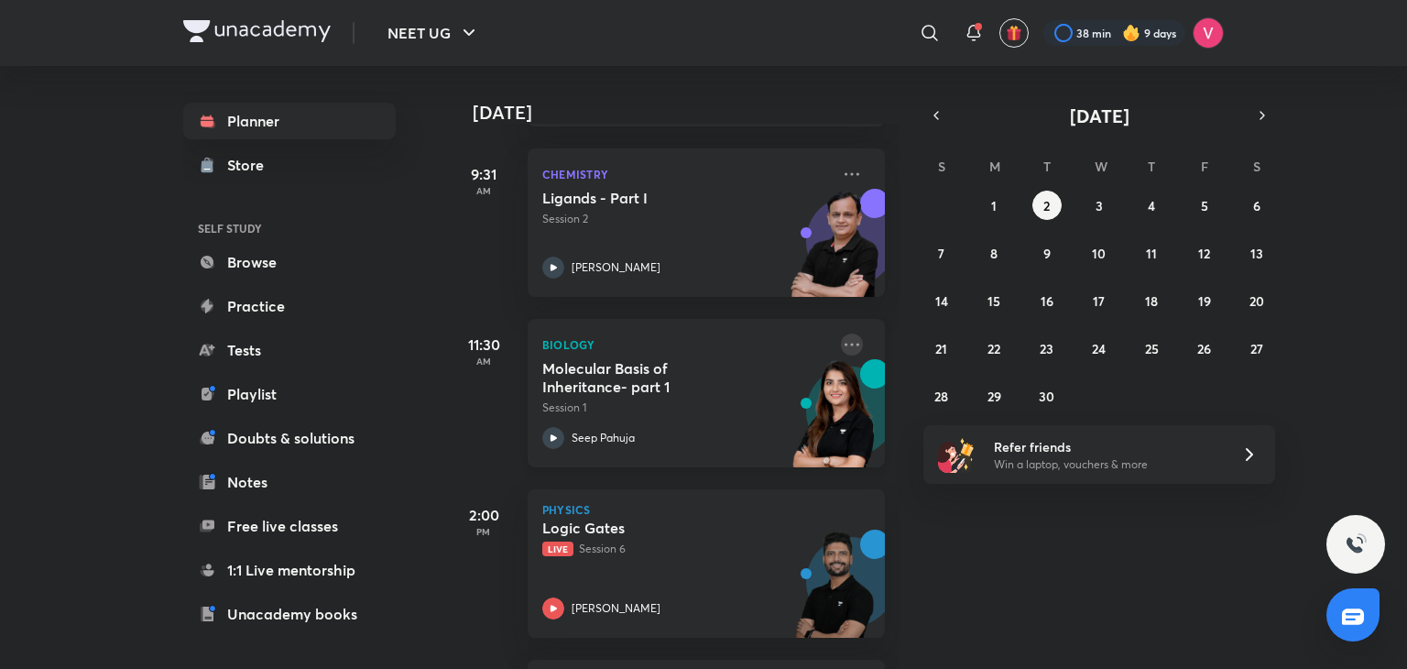
click at [843, 334] on icon at bounding box center [852, 344] width 22 height 22
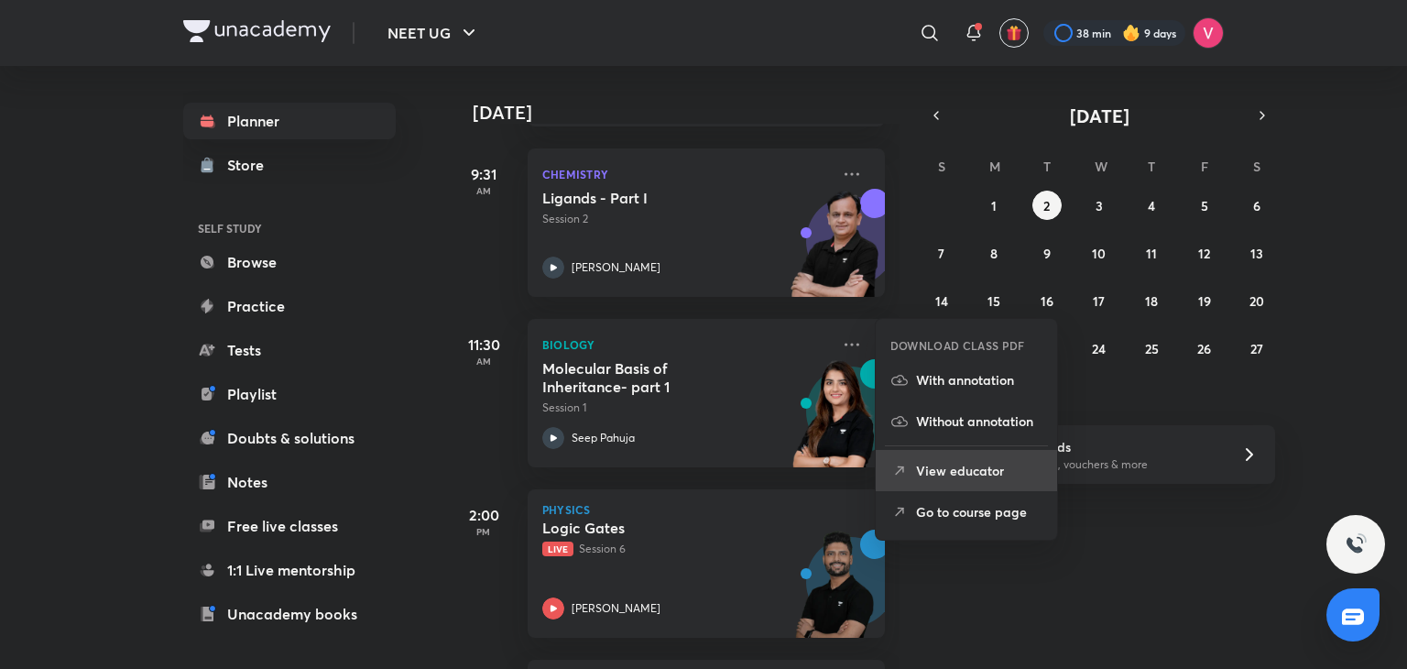
click at [966, 461] on p "View educator" at bounding box center [979, 470] width 126 height 19
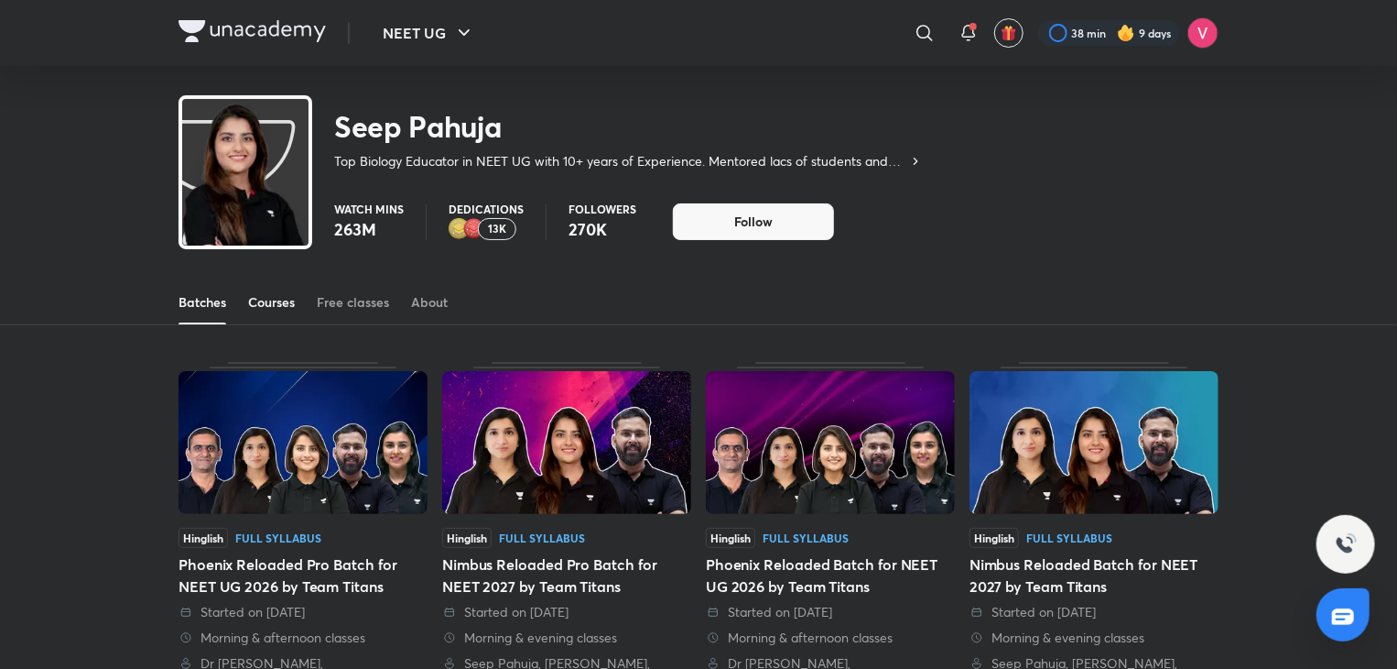
click at [262, 295] on div "Courses" at bounding box center [271, 302] width 47 height 18
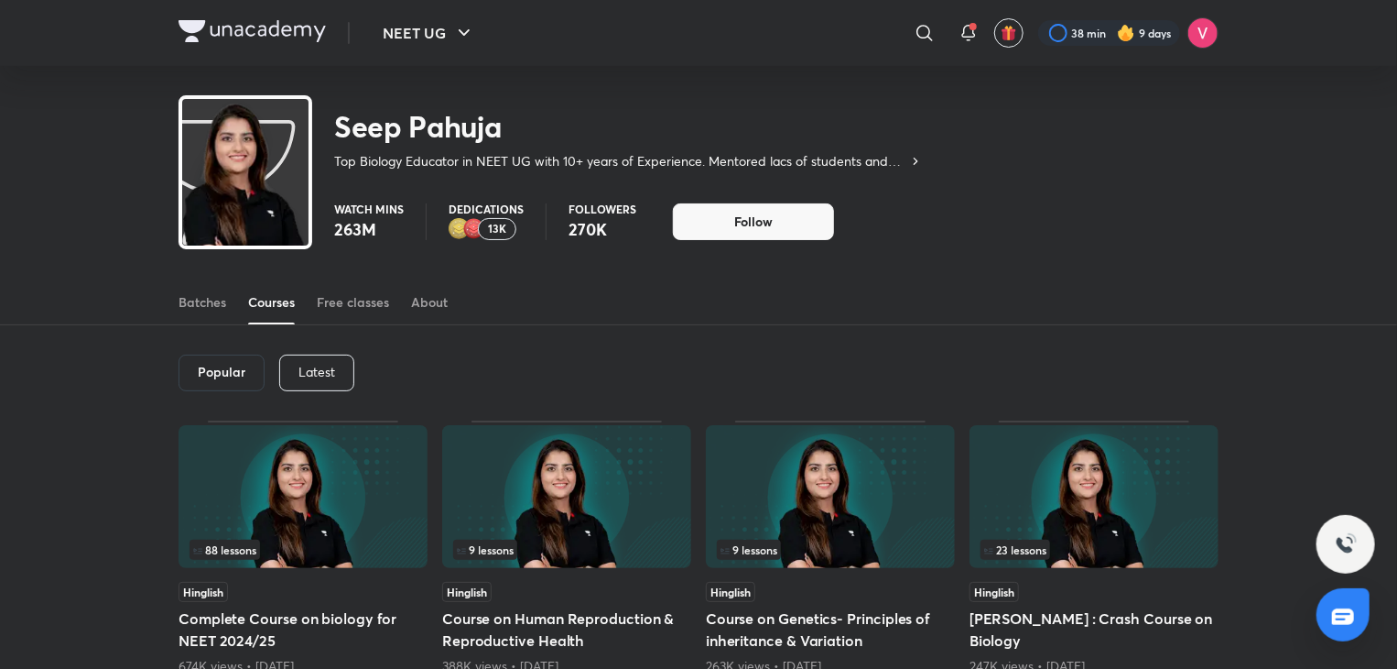
click at [346, 368] on div "Latest" at bounding box center [316, 372] width 75 height 37
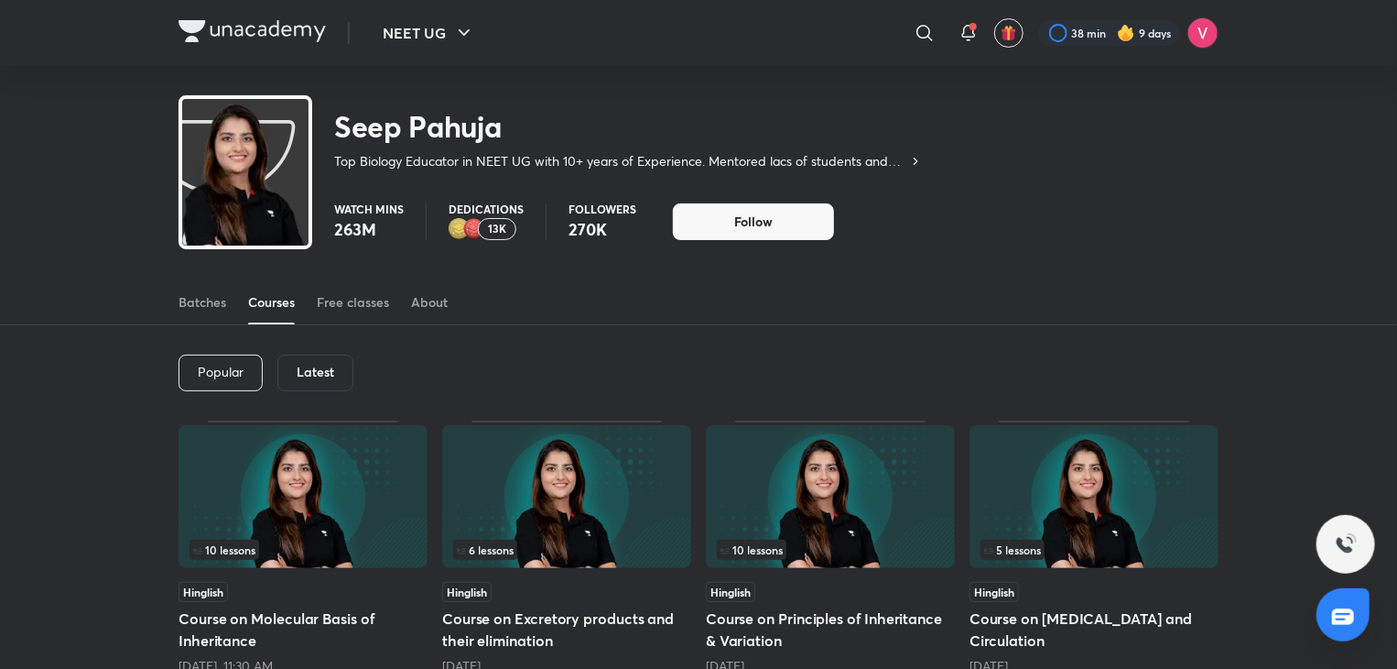
click at [286, 623] on h5 "Course on Molecular Basis of Inheritance" at bounding box center [303, 629] width 249 height 44
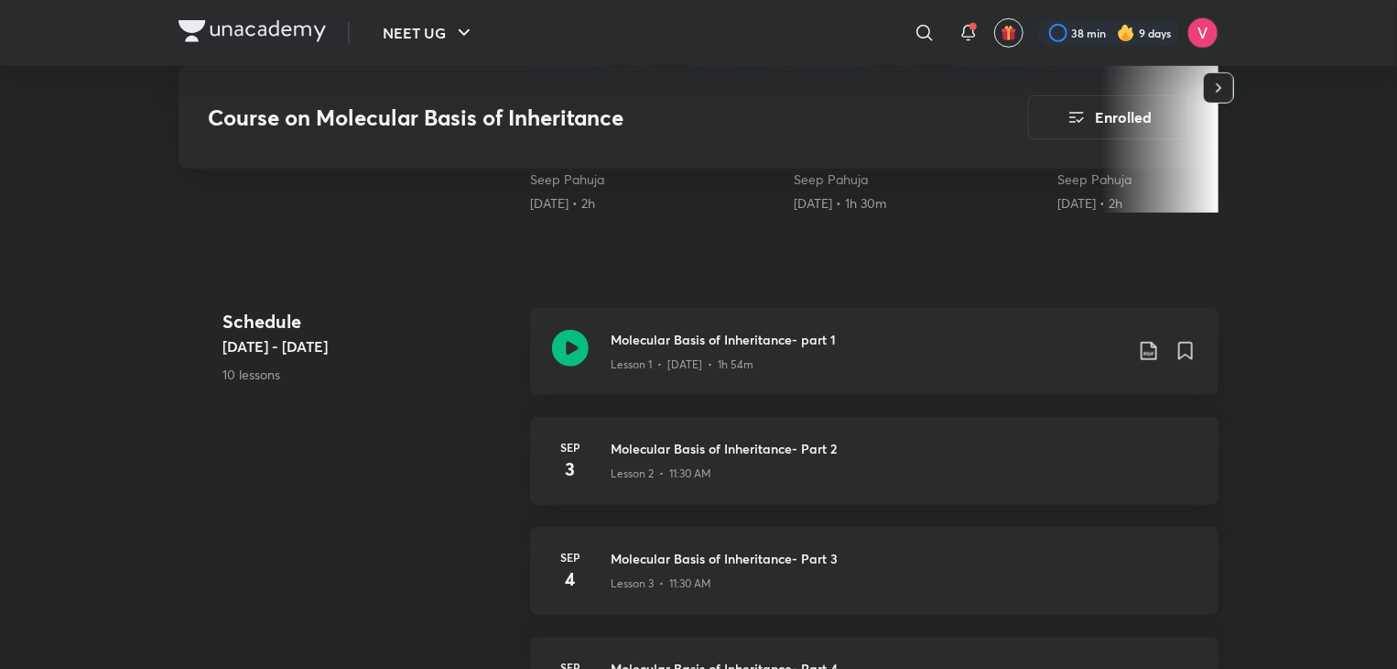
scroll to position [616, 0]
